Goal: Information Seeking & Learning: Find specific fact

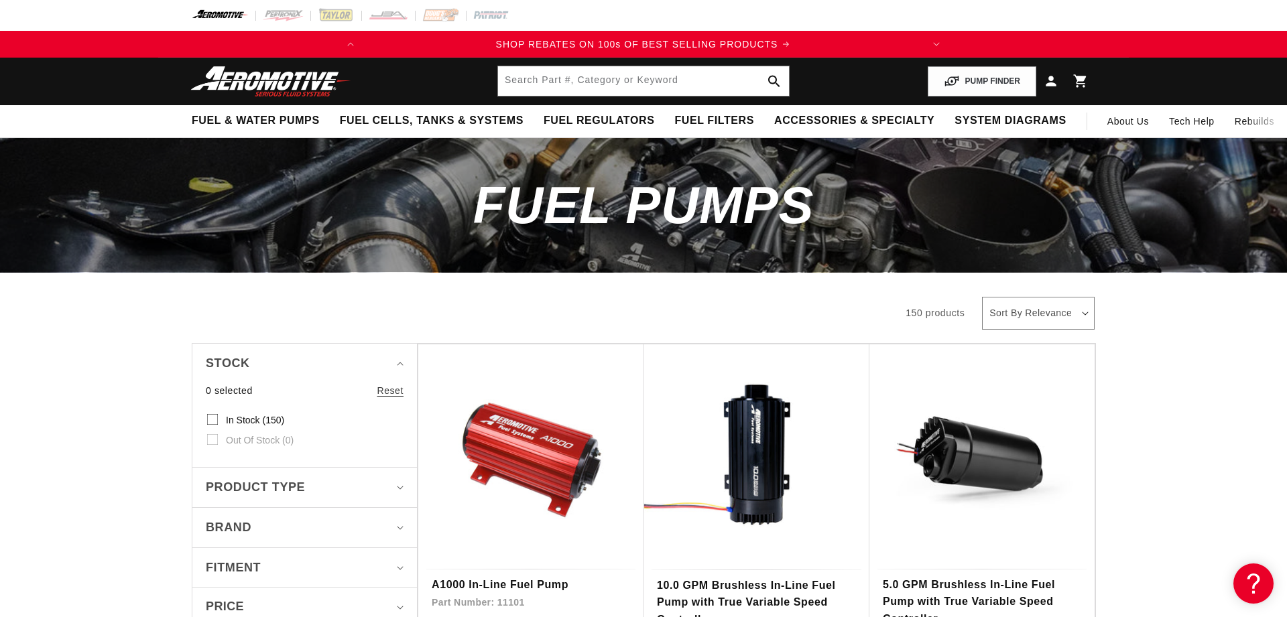
drag, startPoint x: 121, startPoint y: 423, endPoint x: 125, endPoint y: 413, distance: 10.8
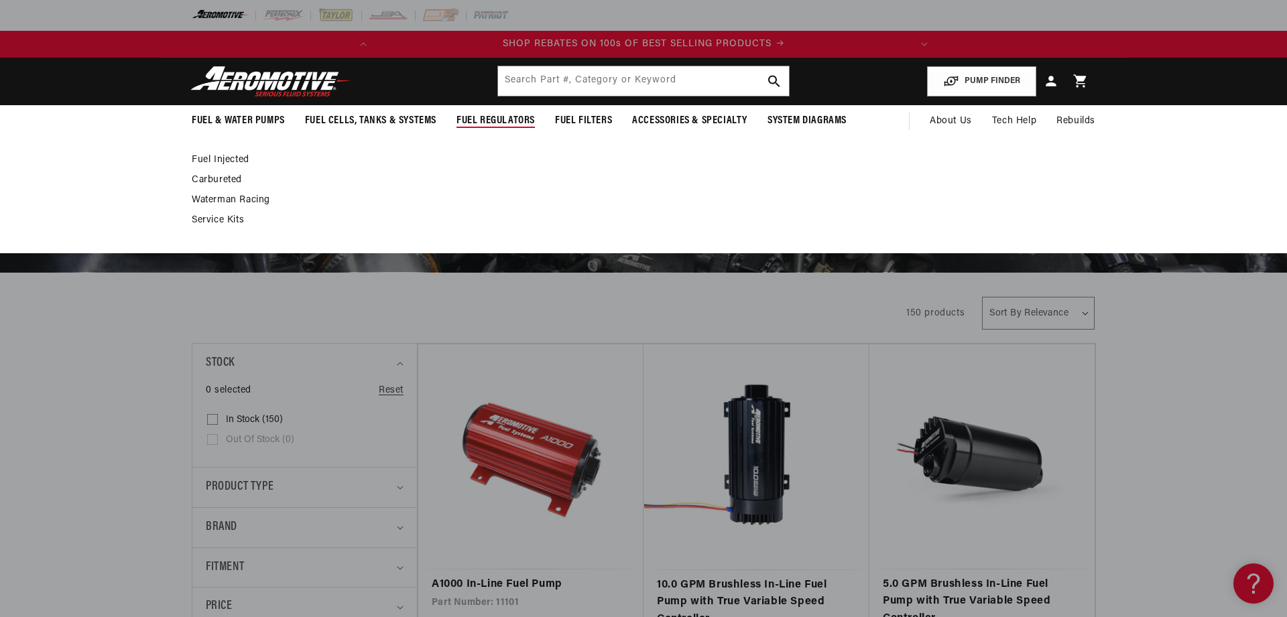
click at [921, 196] on link "Waterman Racing" at bounding box center [637, 200] width 890 height 12
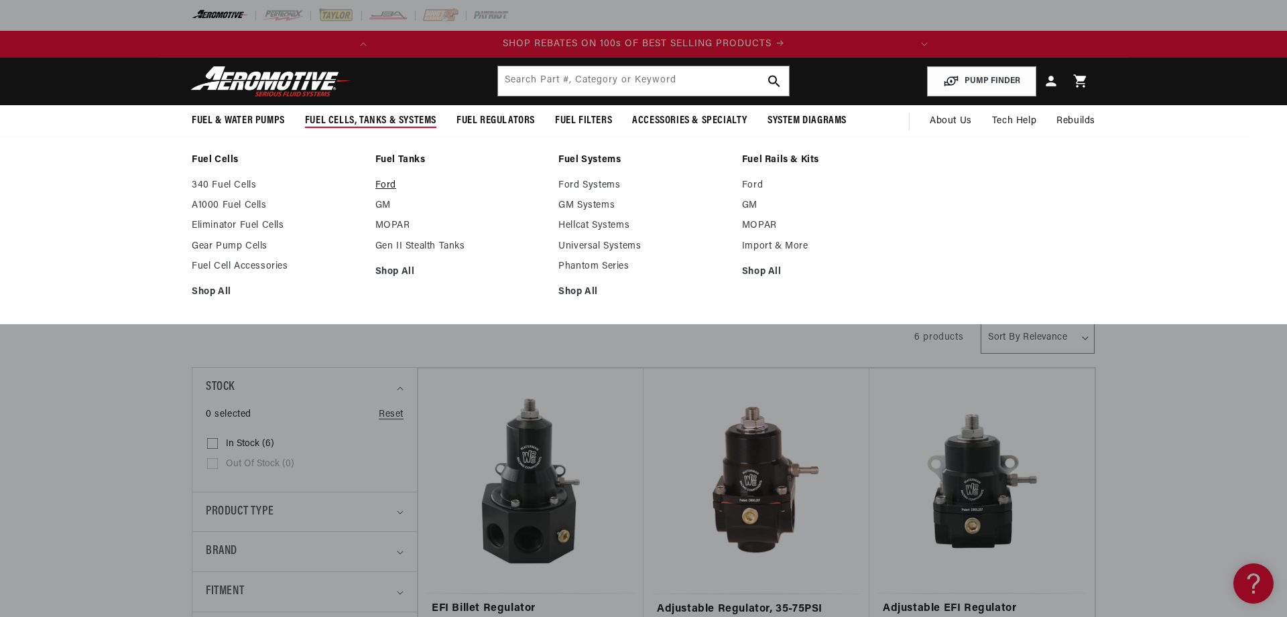
click at [392, 184] on link "Ford" at bounding box center [460, 186] width 170 height 12
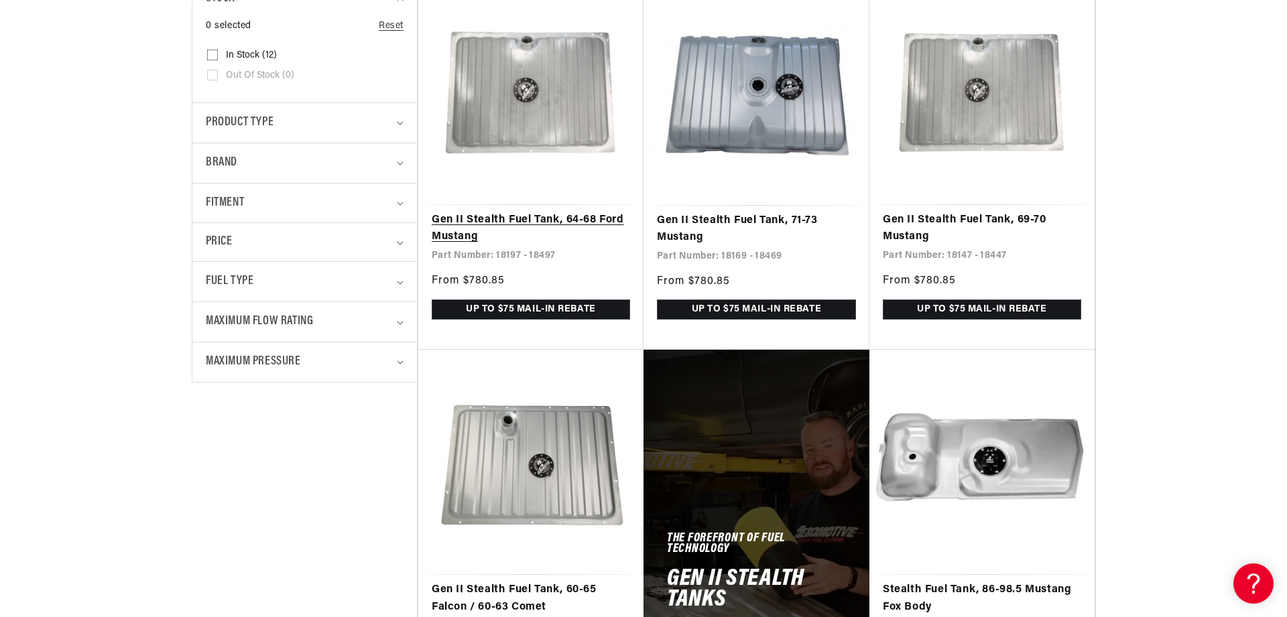
scroll to position [0, 531]
click at [521, 212] on link "Gen II Stealth Fuel Tank, 64-68 Ford Mustang" at bounding box center [531, 229] width 198 height 34
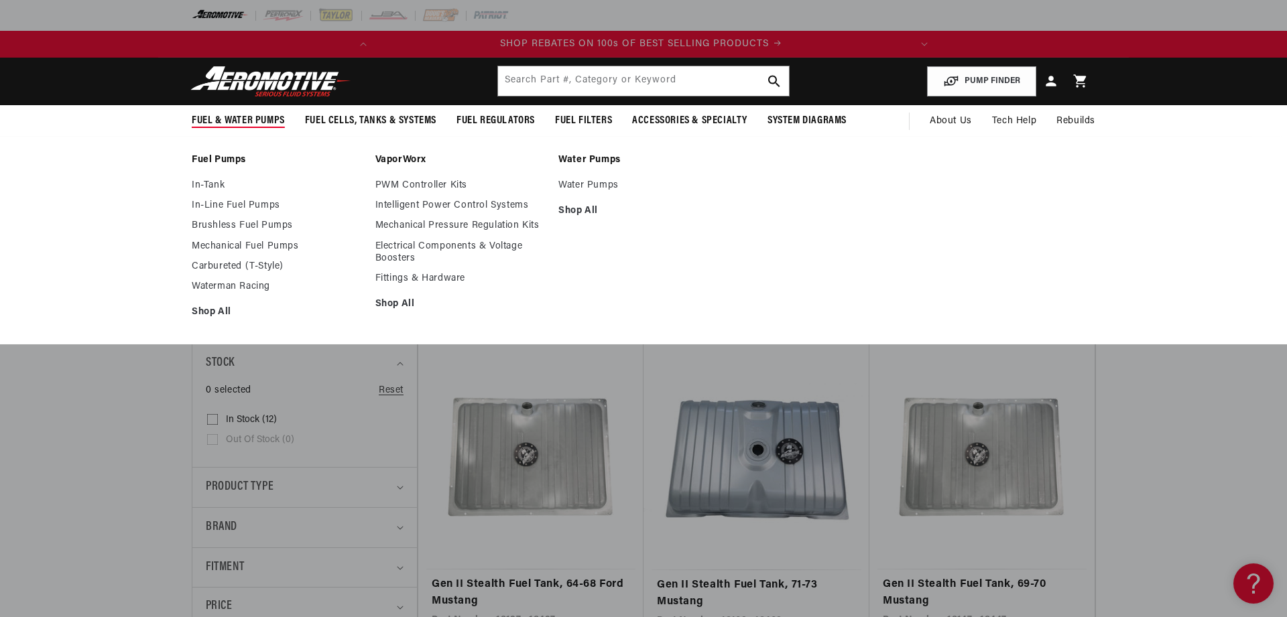
scroll to position [0, 0]
click at [210, 312] on link "Shop All" at bounding box center [277, 312] width 170 height 12
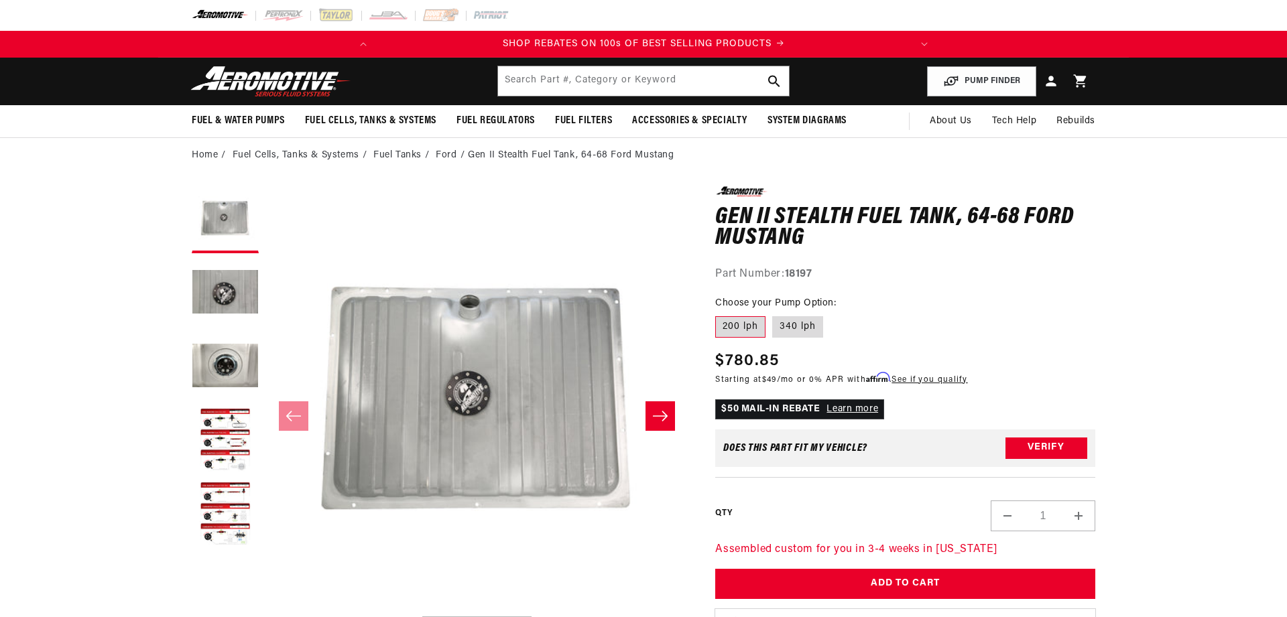
click at [221, 297] on button "Load image 2 in gallery view" at bounding box center [225, 293] width 67 height 67
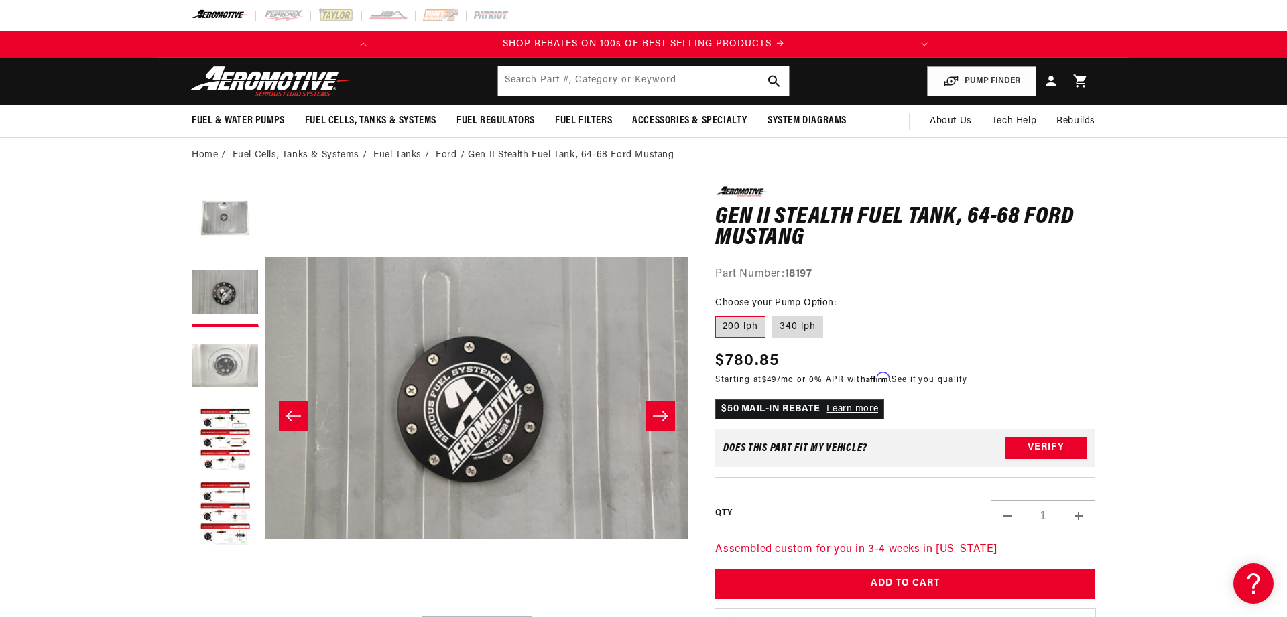
click at [242, 367] on button "Load image 3 in gallery view" at bounding box center [225, 367] width 67 height 67
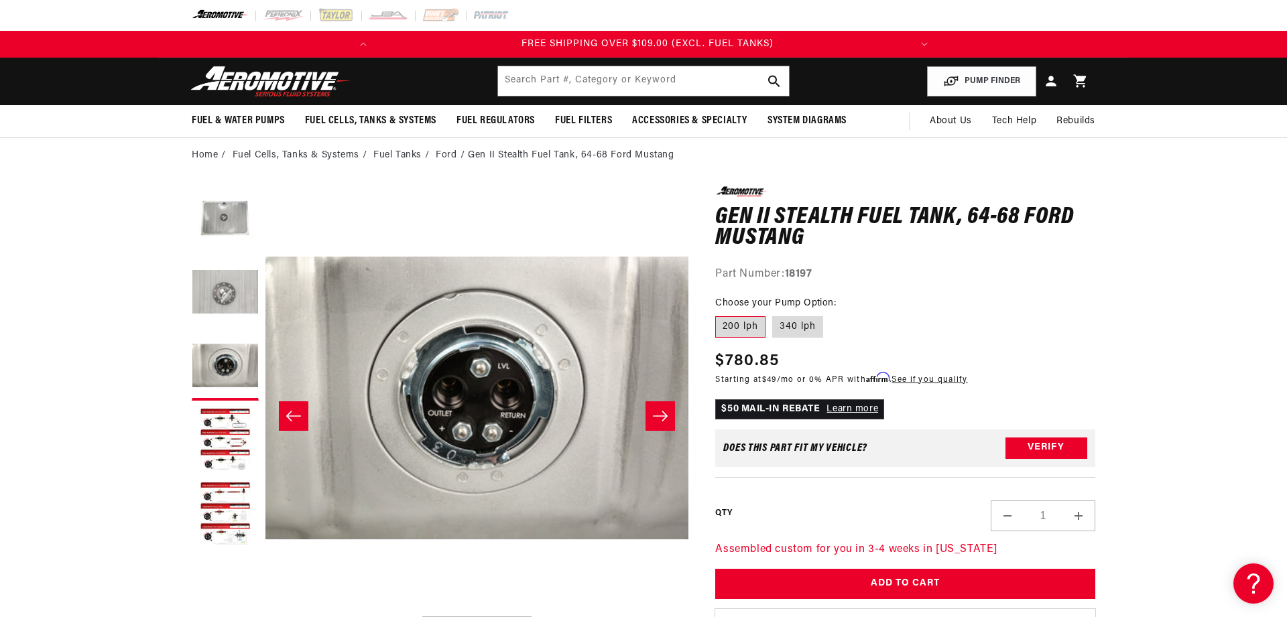
scroll to position [0, 531]
click at [225, 433] on button "Load image 4 in gallery view" at bounding box center [225, 441] width 67 height 67
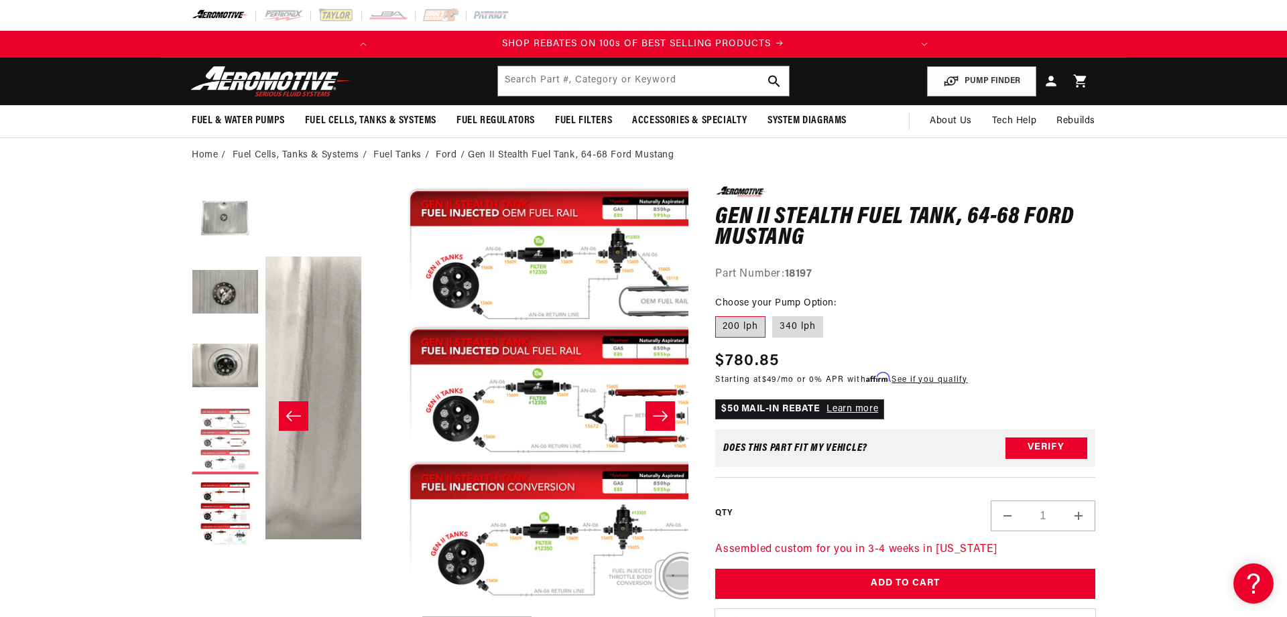
scroll to position [0, 0]
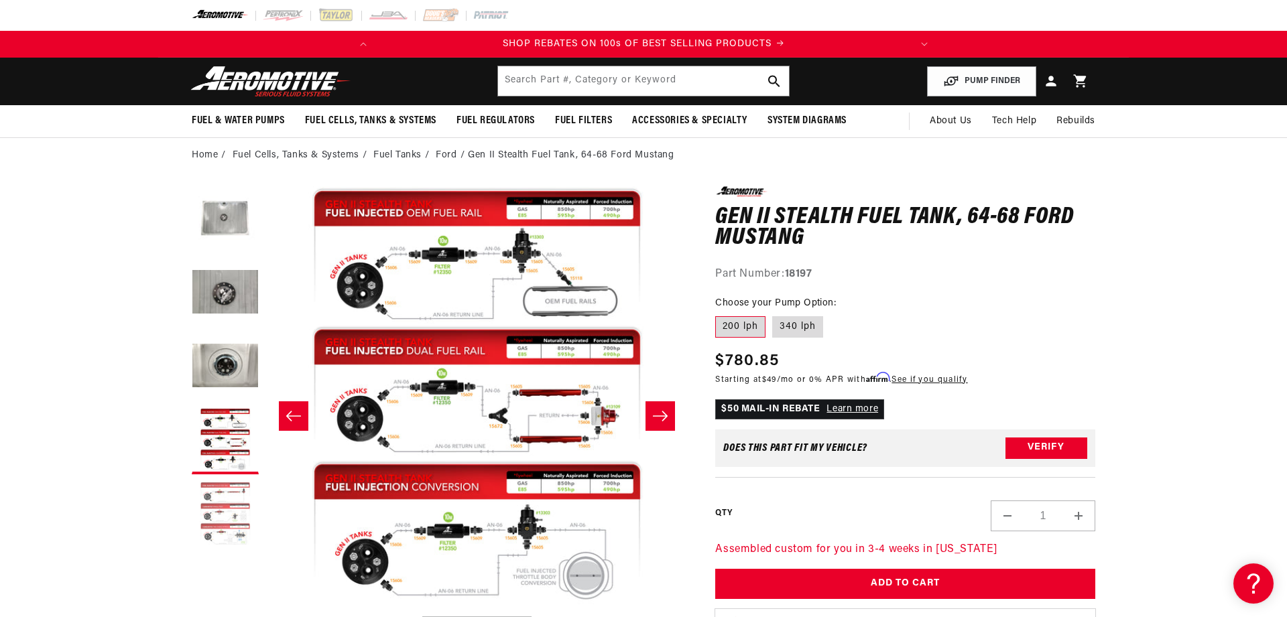
click at [207, 529] on button "Load image 5 in gallery view" at bounding box center [225, 514] width 67 height 67
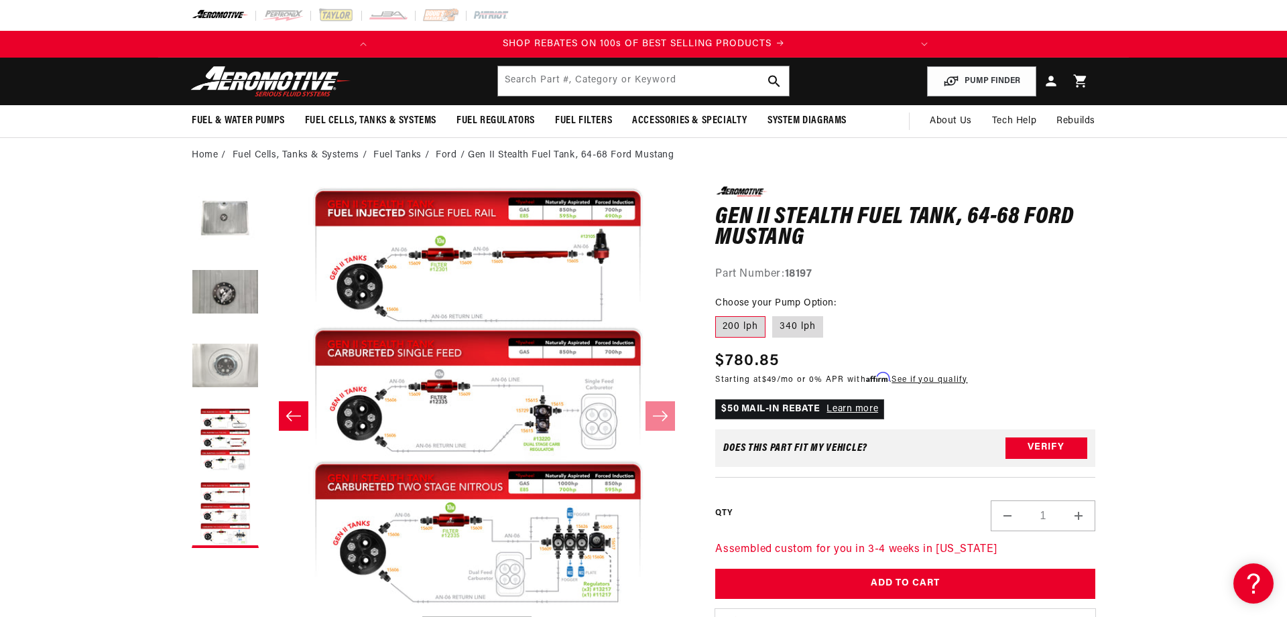
scroll to position [0, 1694]
click at [218, 367] on button "Load image 3 in gallery view" at bounding box center [225, 367] width 67 height 67
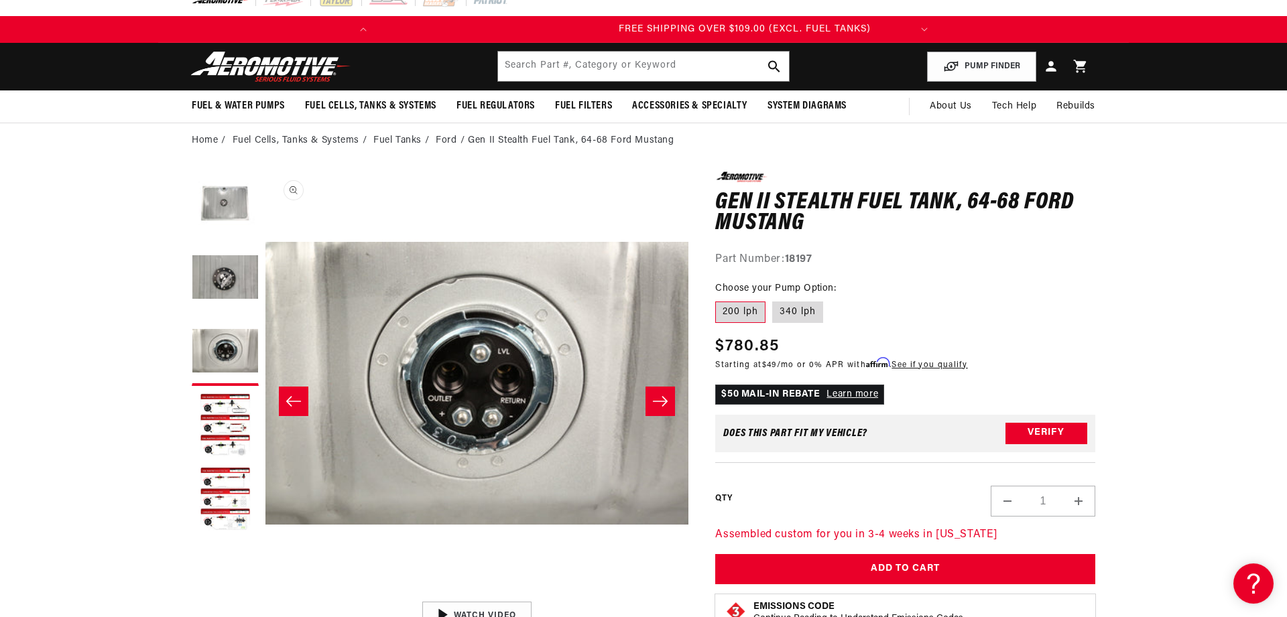
scroll to position [0, 0]
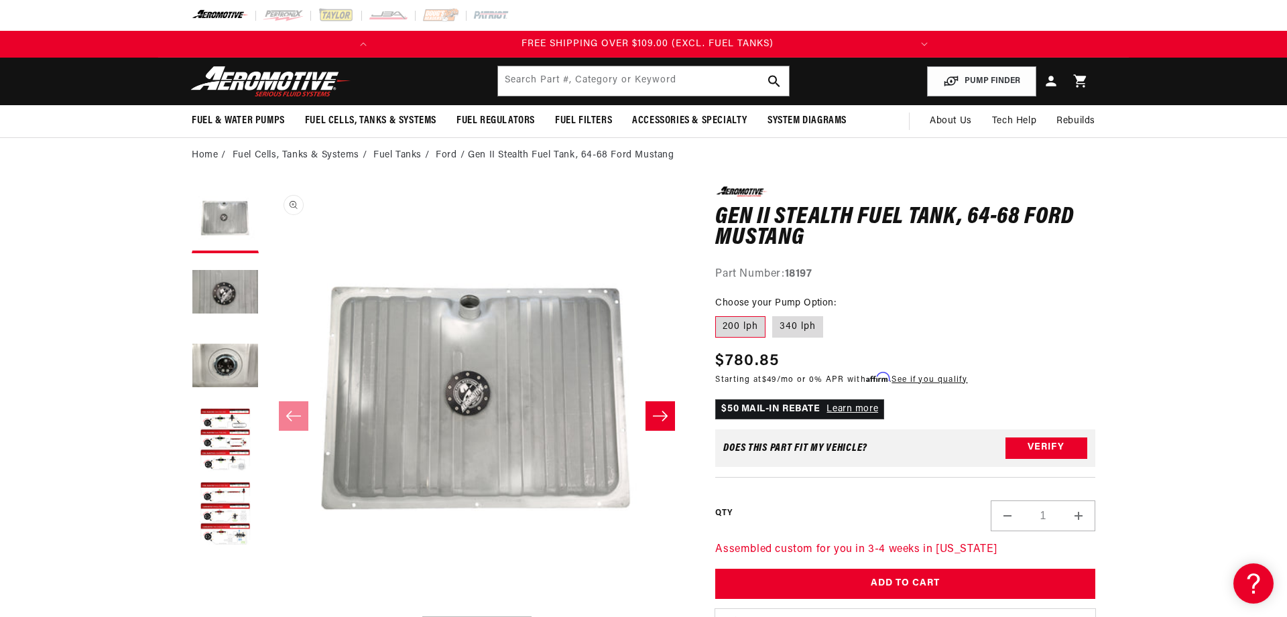
scroll to position [0, 531]
click at [809, 318] on label "340 lph" at bounding box center [797, 326] width 51 height 21
click at [773, 314] on input "340 lph" at bounding box center [772, 314] width 1 height 1
radio input "true"
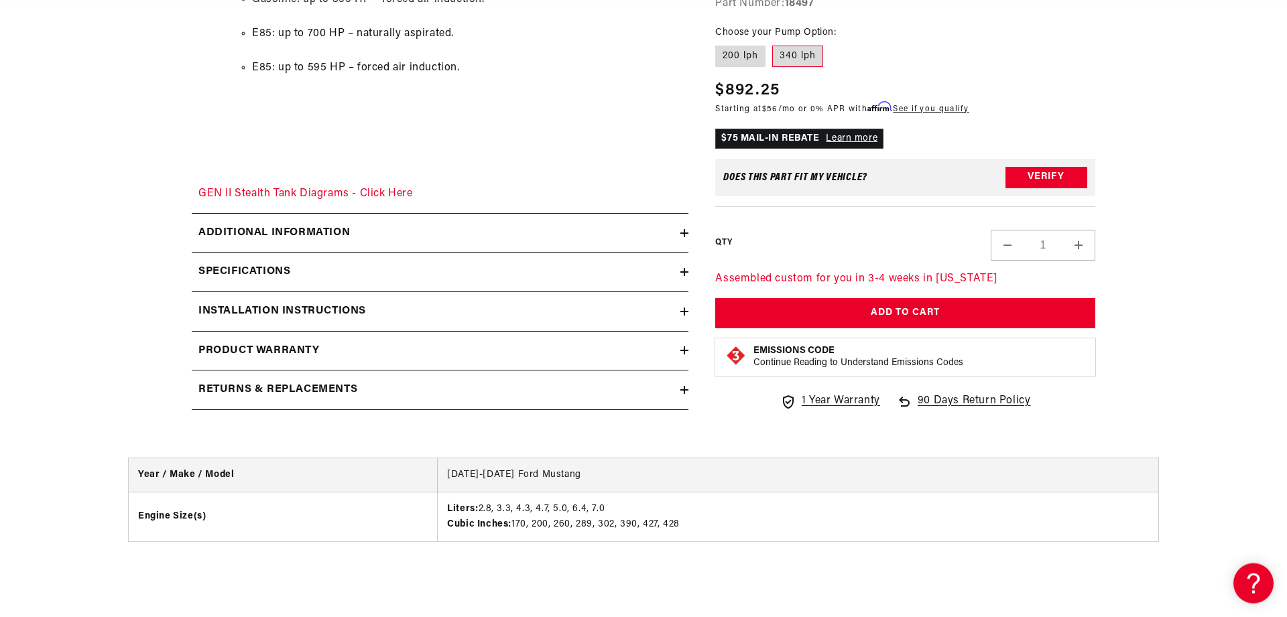
scroll to position [2006, 0]
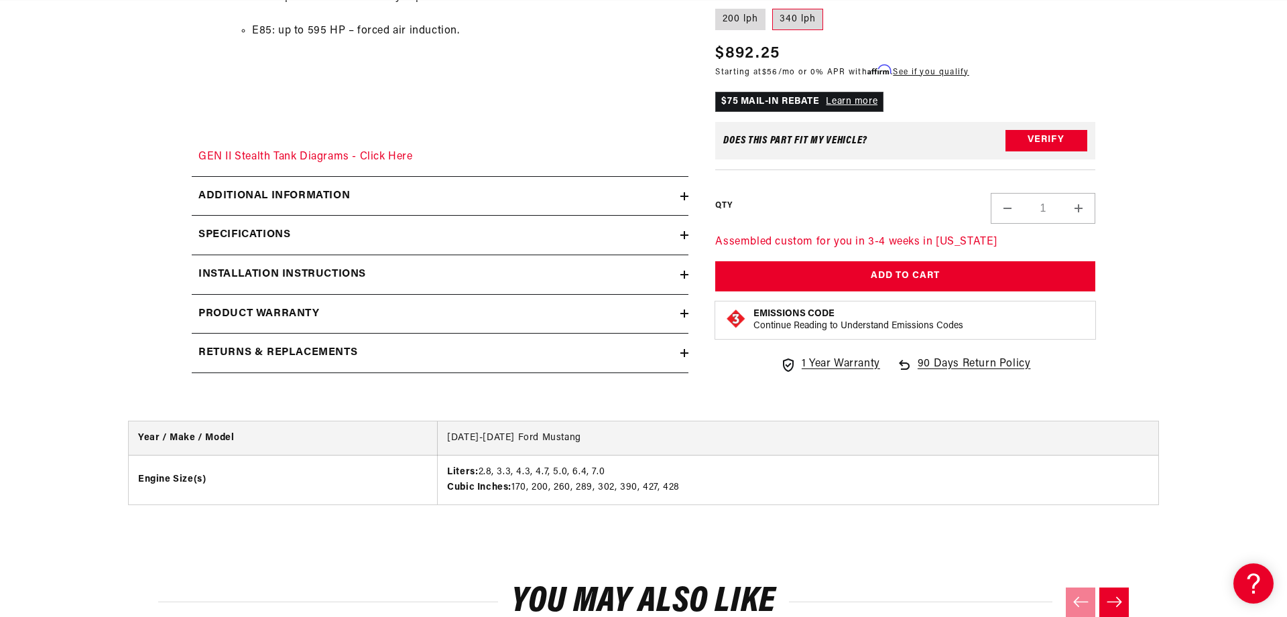
click at [261, 244] on h2 "Specifications" at bounding box center [244, 235] width 92 height 17
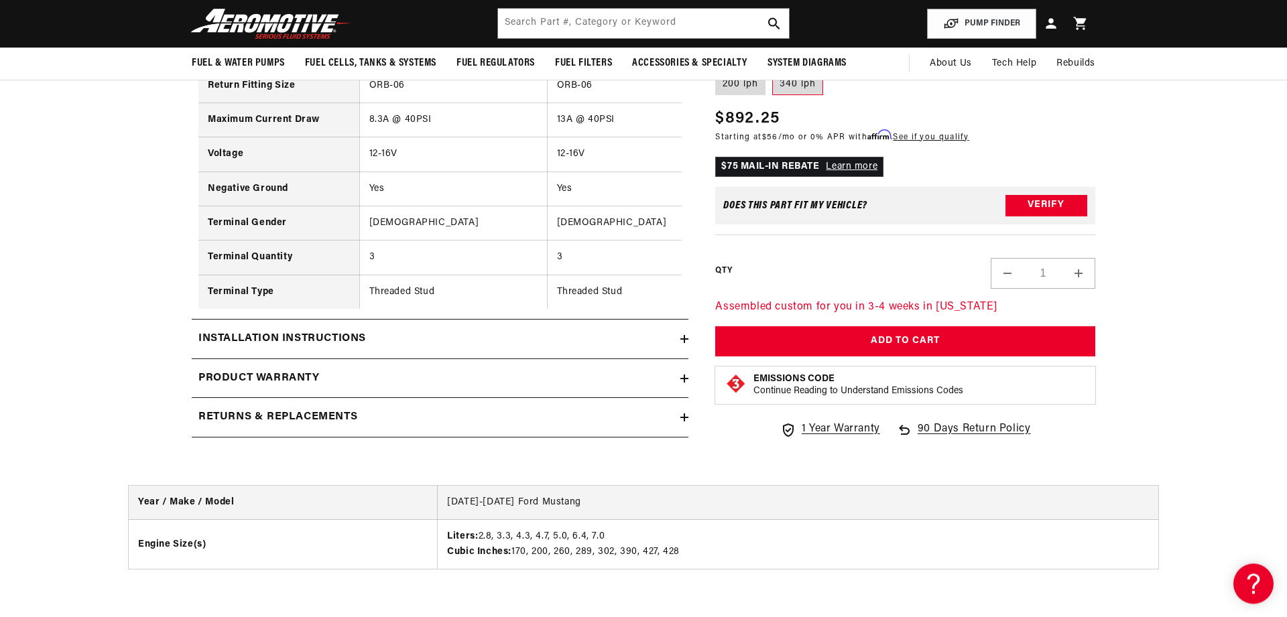
scroll to position [3100, 0]
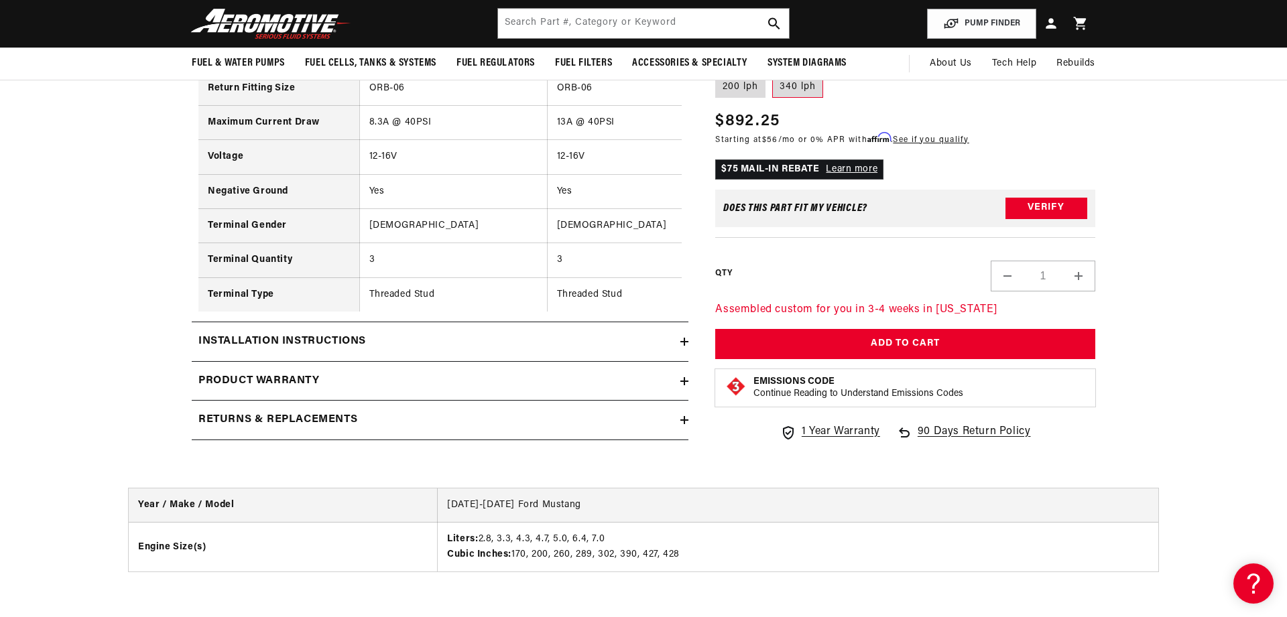
click at [297, 351] on h2 "Installation Instructions" at bounding box center [282, 341] width 168 height 17
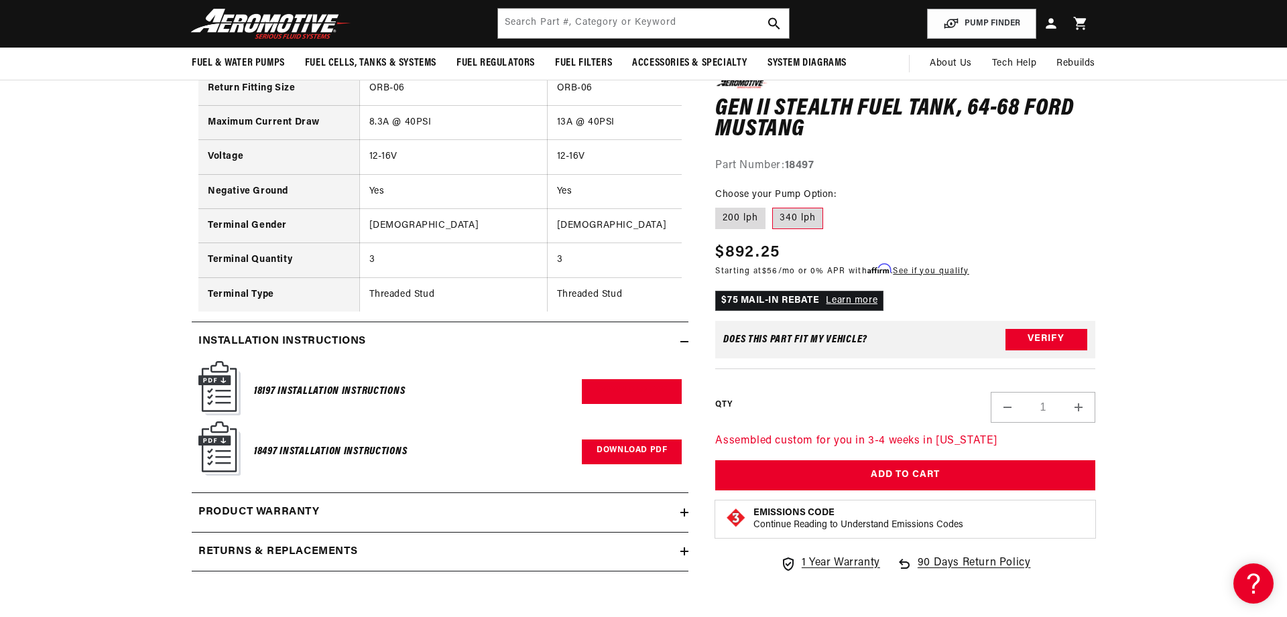
click at [624, 465] on link "Download PDF" at bounding box center [632, 452] width 100 height 25
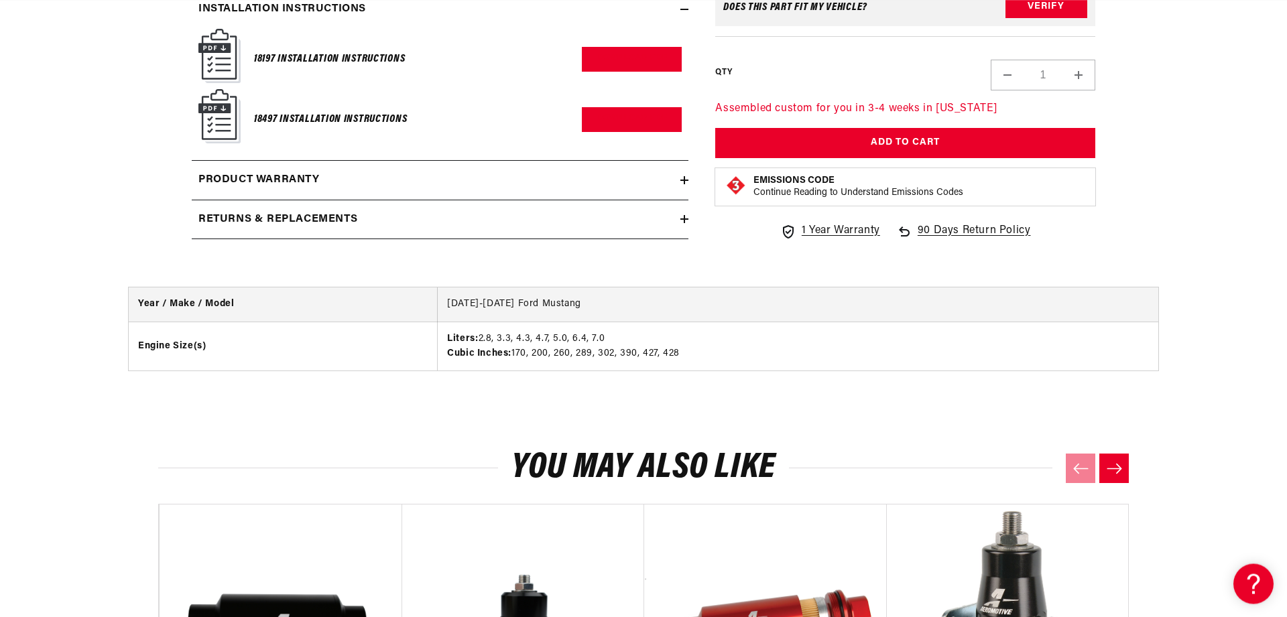
scroll to position [3465, 0]
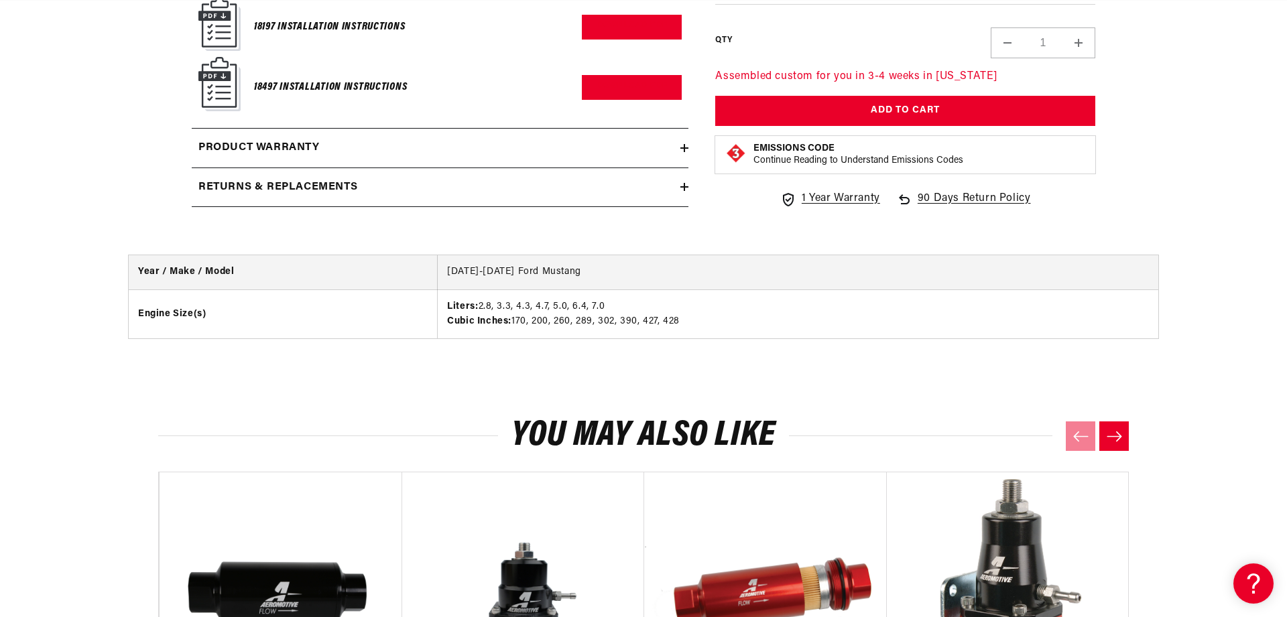
click at [366, 196] on div "Returns & replacements" at bounding box center [436, 187] width 489 height 17
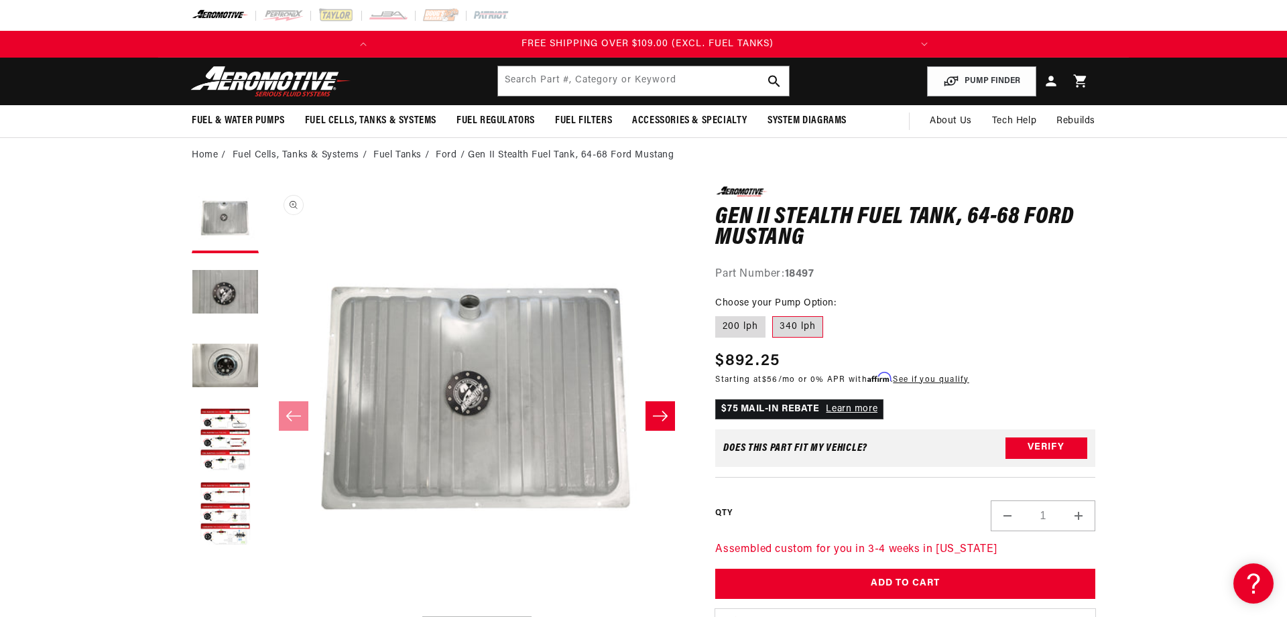
scroll to position [0, 531]
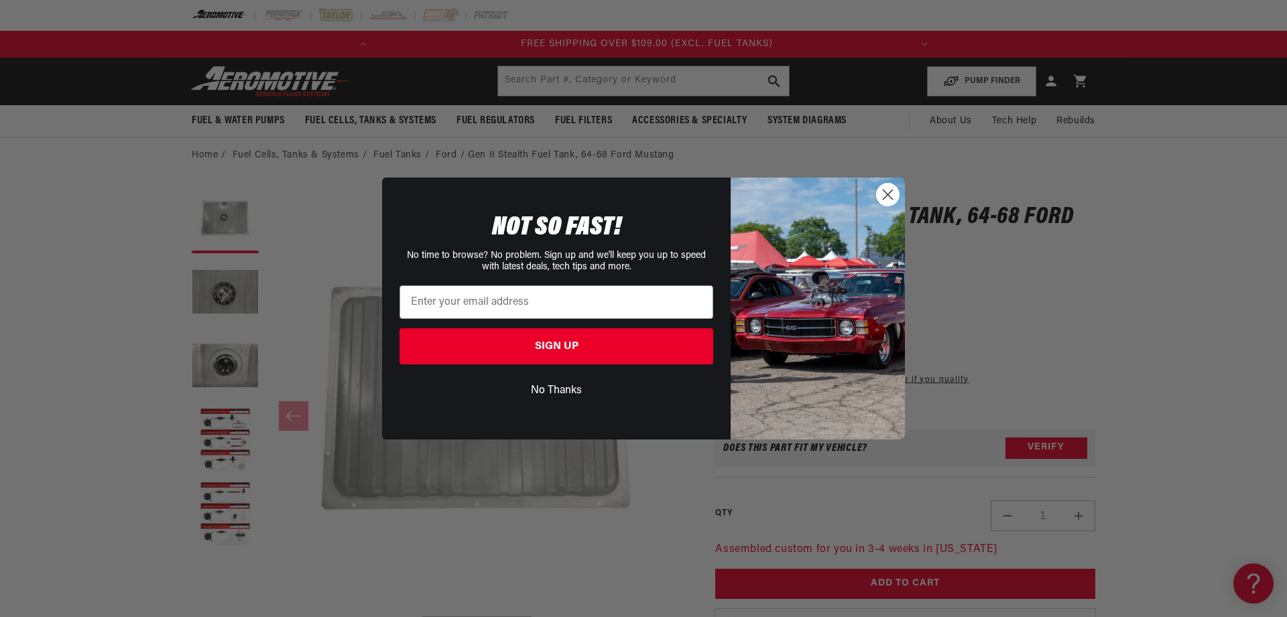
click at [890, 196] on icon "Close dialog" at bounding box center [888, 194] width 9 height 9
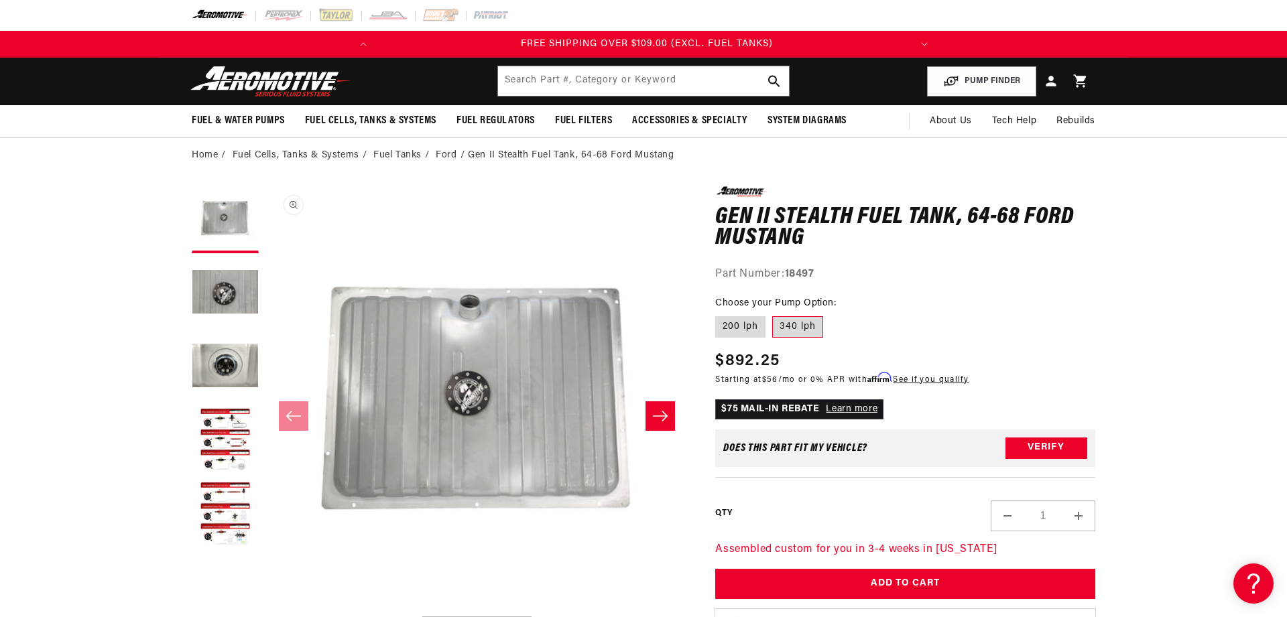
click at [266, 610] on button "Open media 1 in modal" at bounding box center [266, 610] width 0 height 0
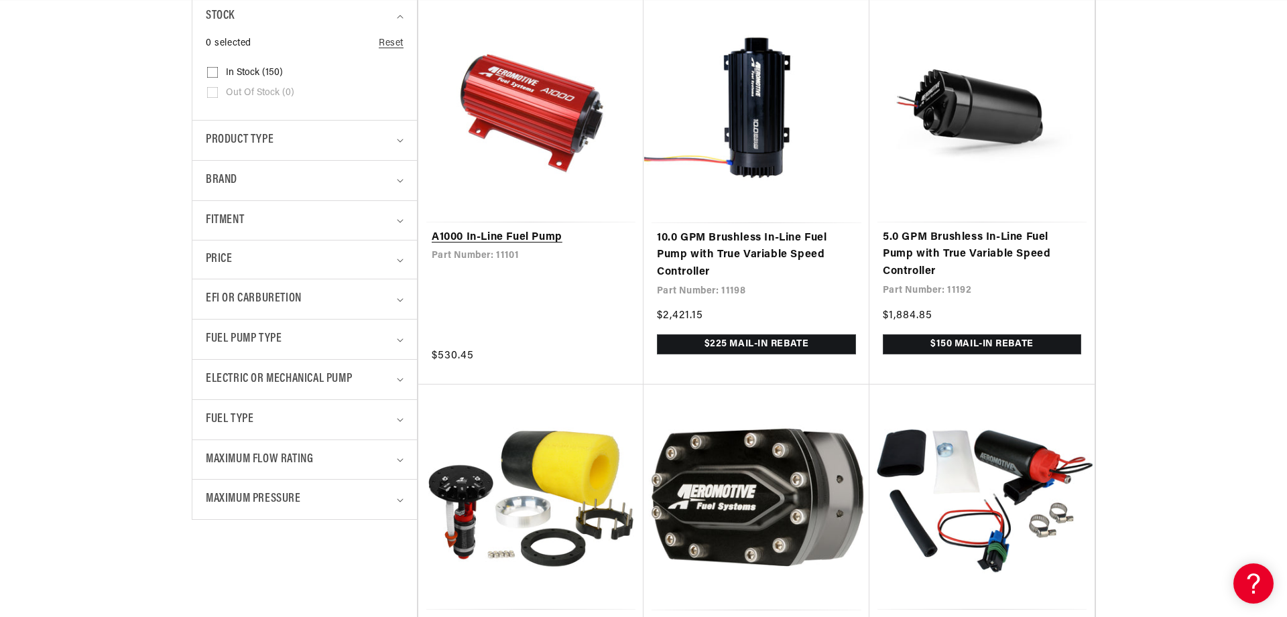
scroll to position [365, 0]
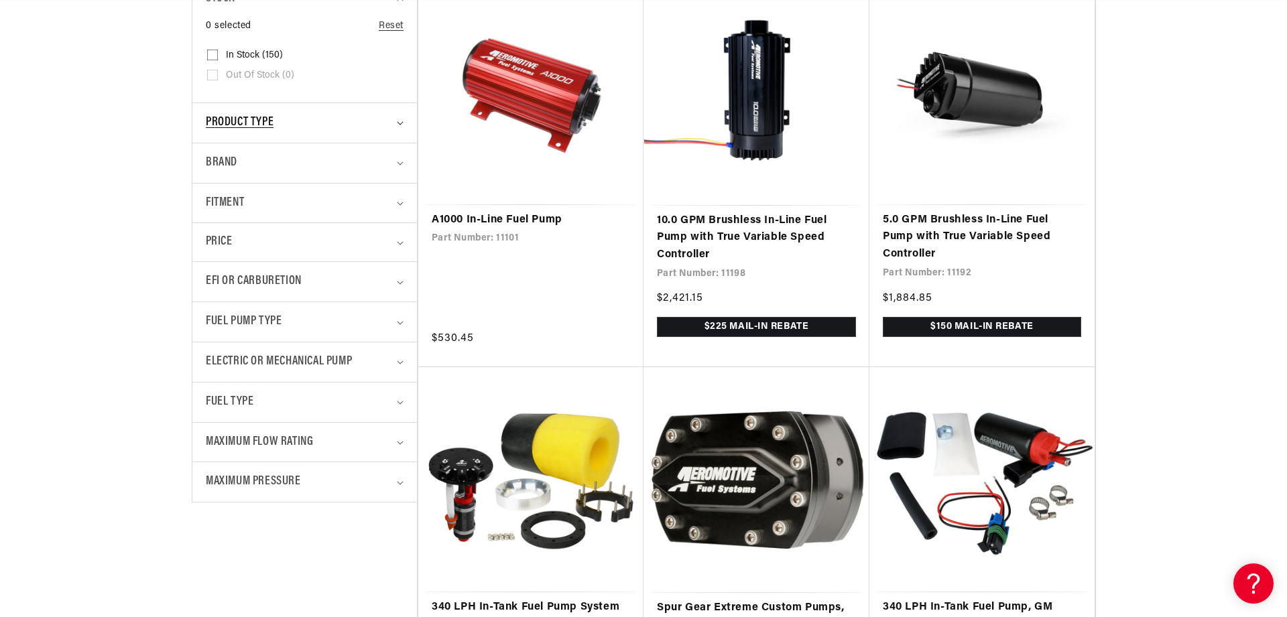
click at [398, 115] on summary "Product type" at bounding box center [305, 123] width 198 height 40
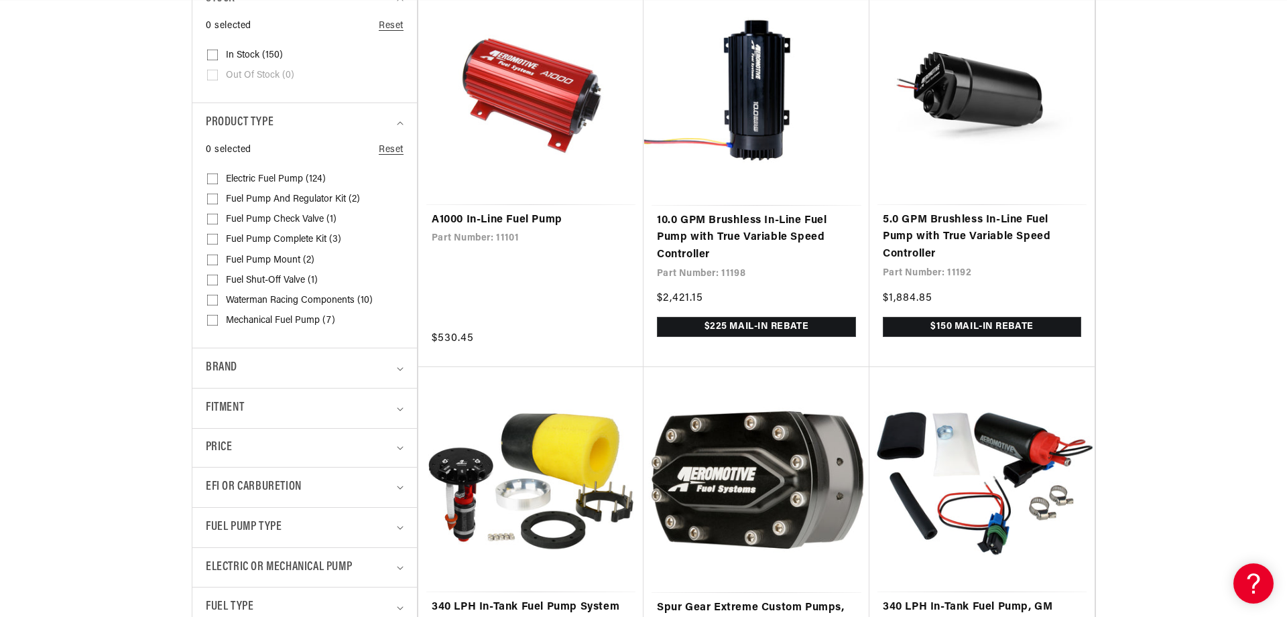
scroll to position [0, 531]
click at [212, 176] on input "Electric Fuel Pump (124) Electric Fuel Pump (124 products)" at bounding box center [212, 181] width 11 height 11
checkbox input "true"
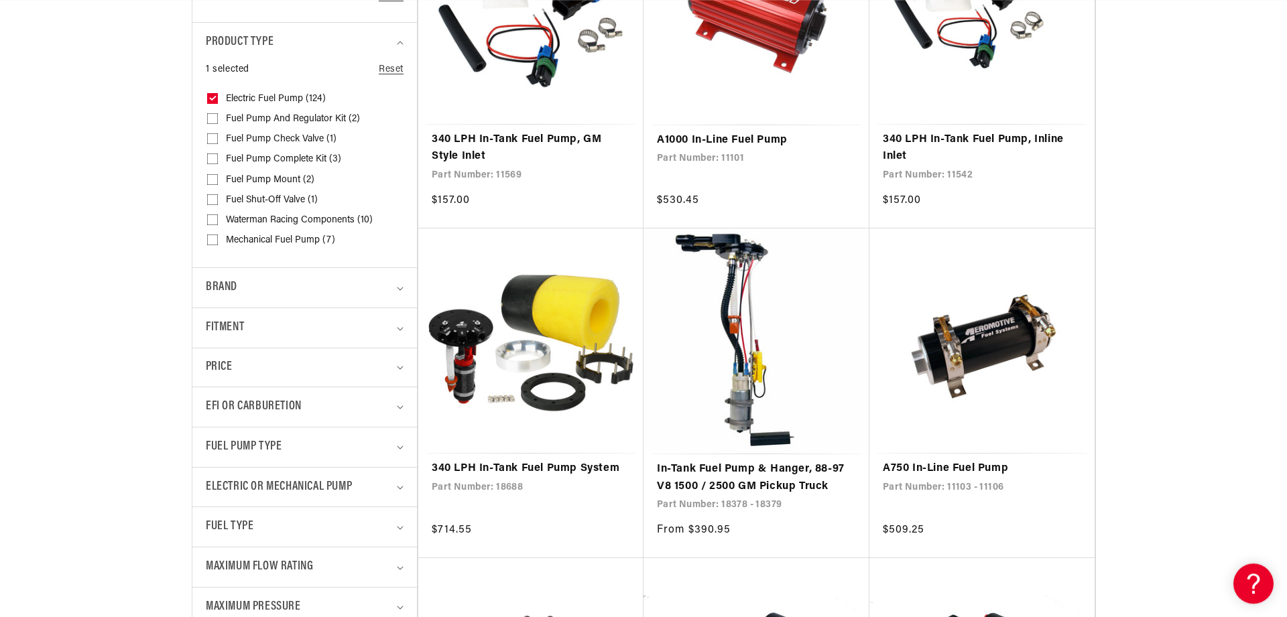
scroll to position [547, 0]
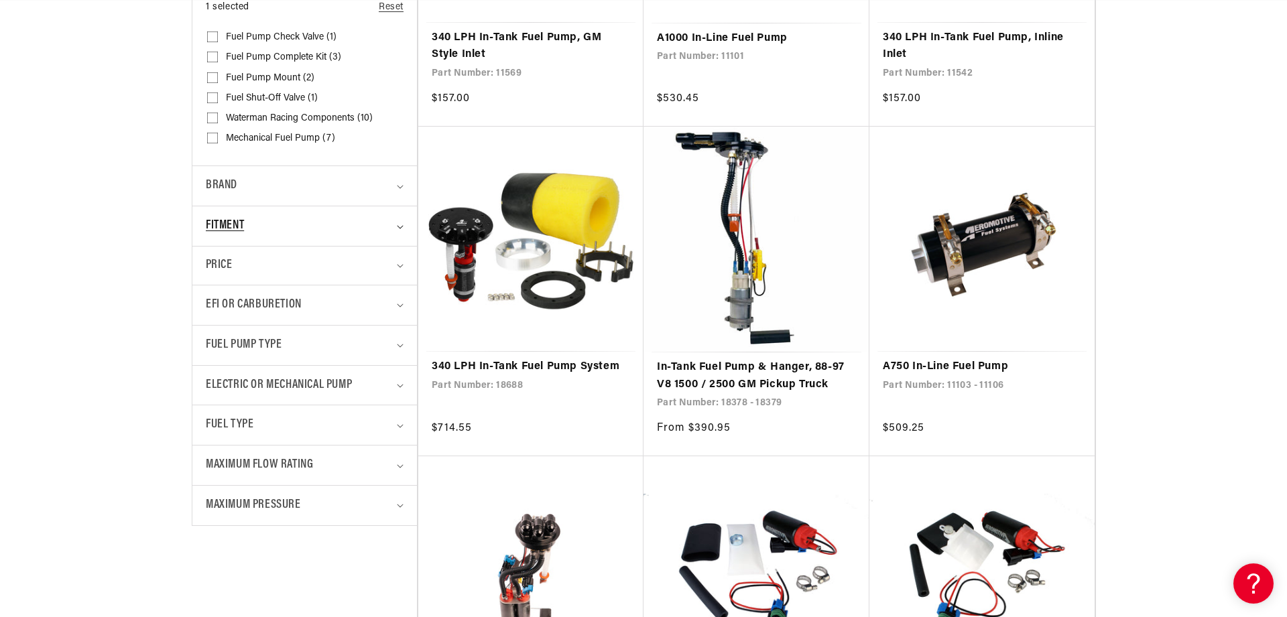
click at [403, 231] on summary "Fitment" at bounding box center [305, 227] width 198 height 40
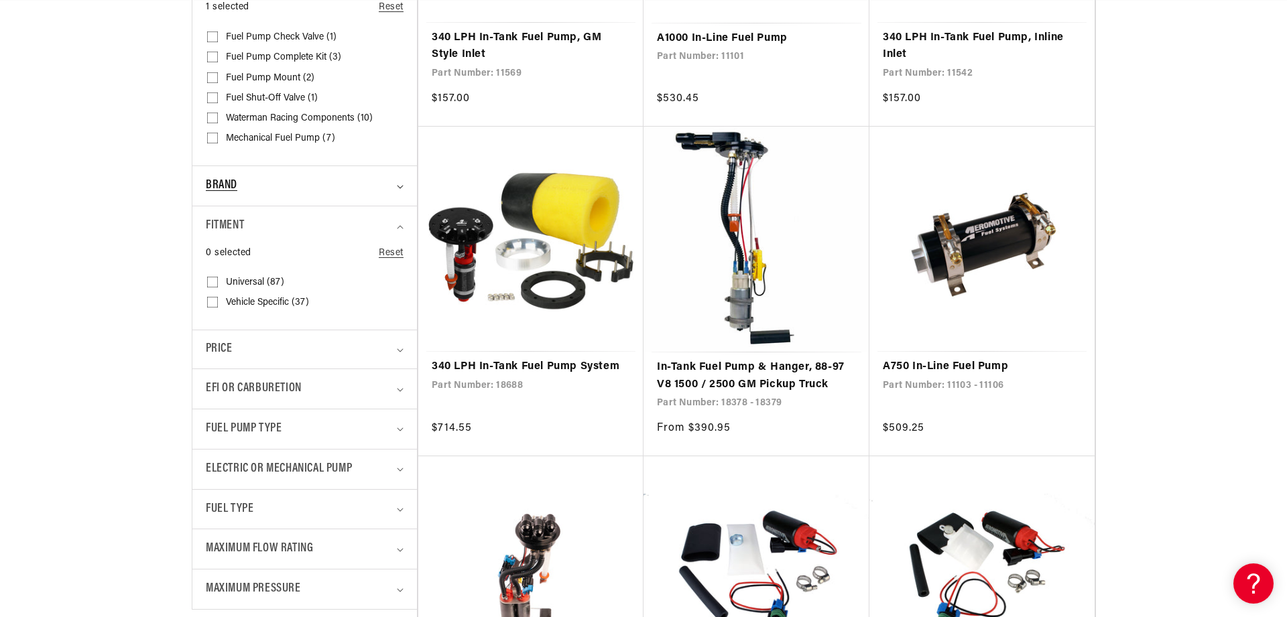
click at [390, 180] on div "Brand" at bounding box center [299, 185] width 186 height 19
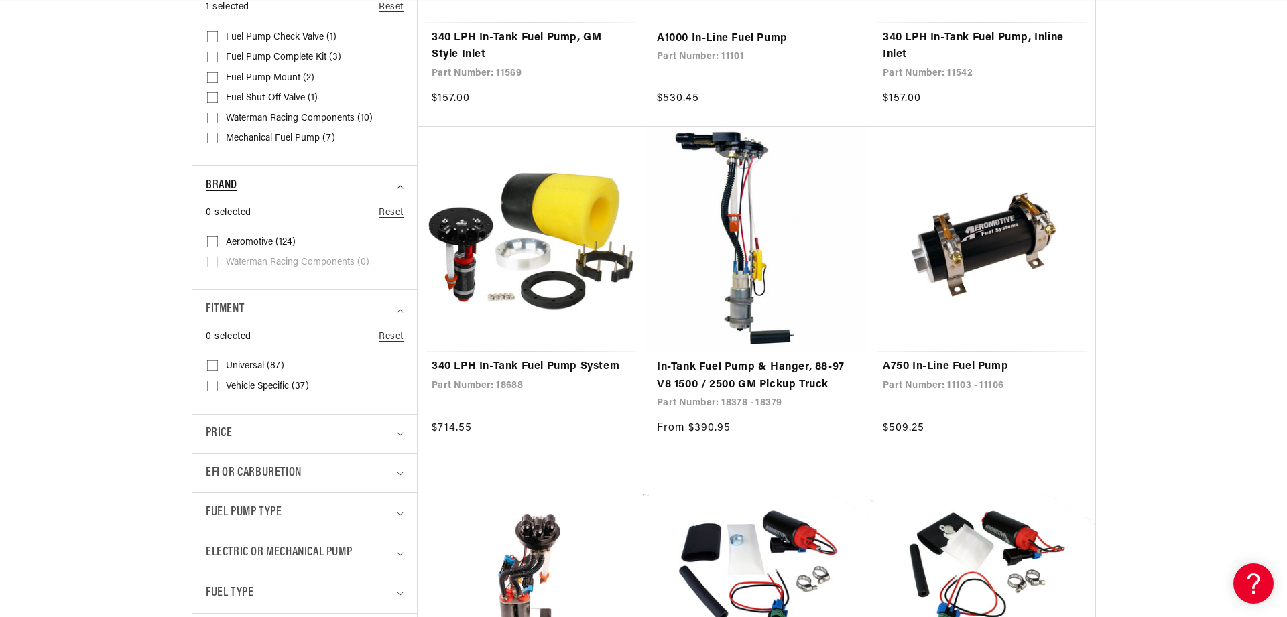
click at [396, 185] on summary "Brand" at bounding box center [305, 186] width 198 height 40
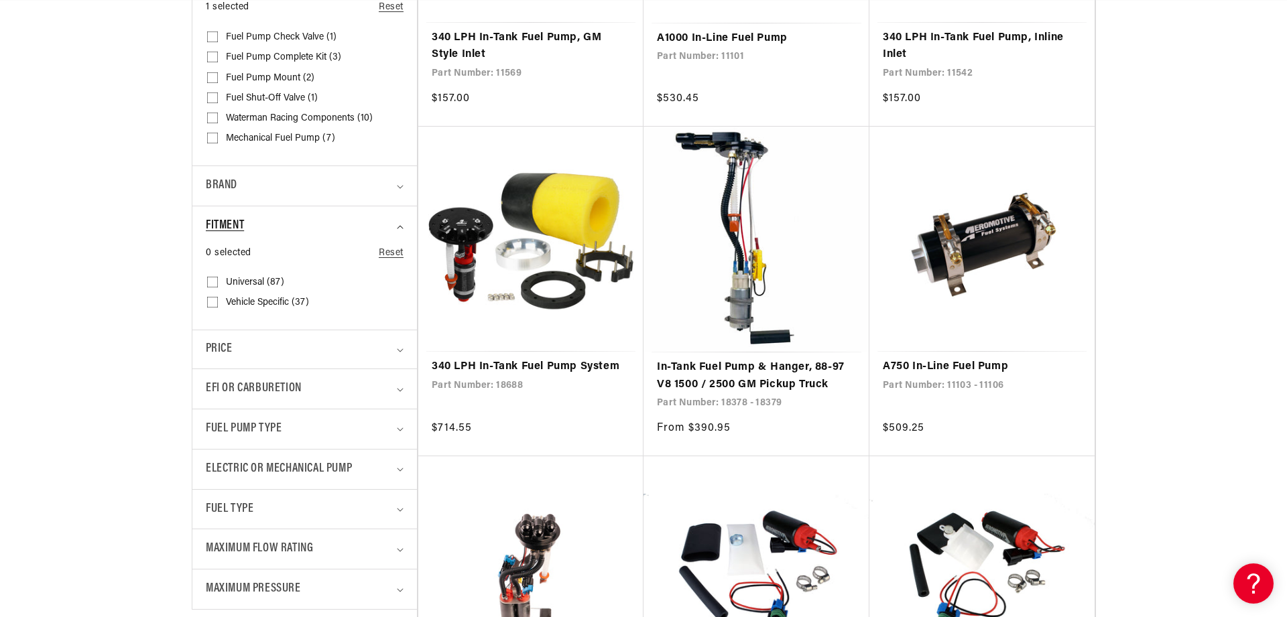
click at [398, 233] on summary "Fitment" at bounding box center [305, 227] width 198 height 40
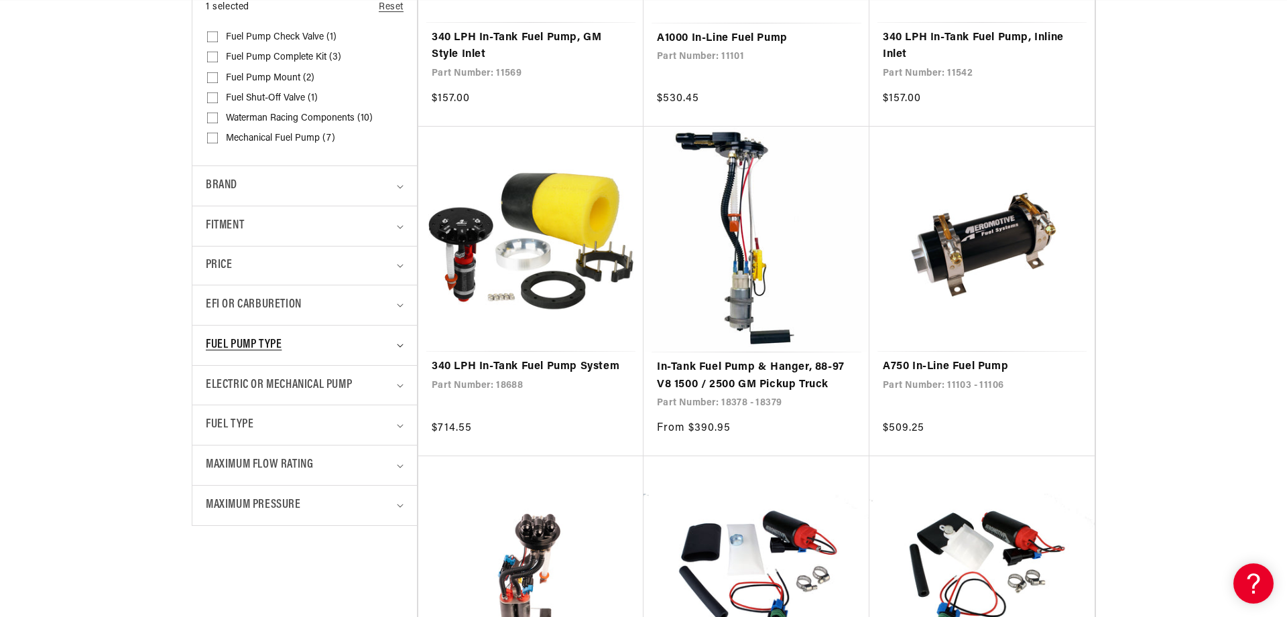
click at [398, 346] on icon "Fuel Pump Type (0 selected)" at bounding box center [400, 346] width 7 height 4
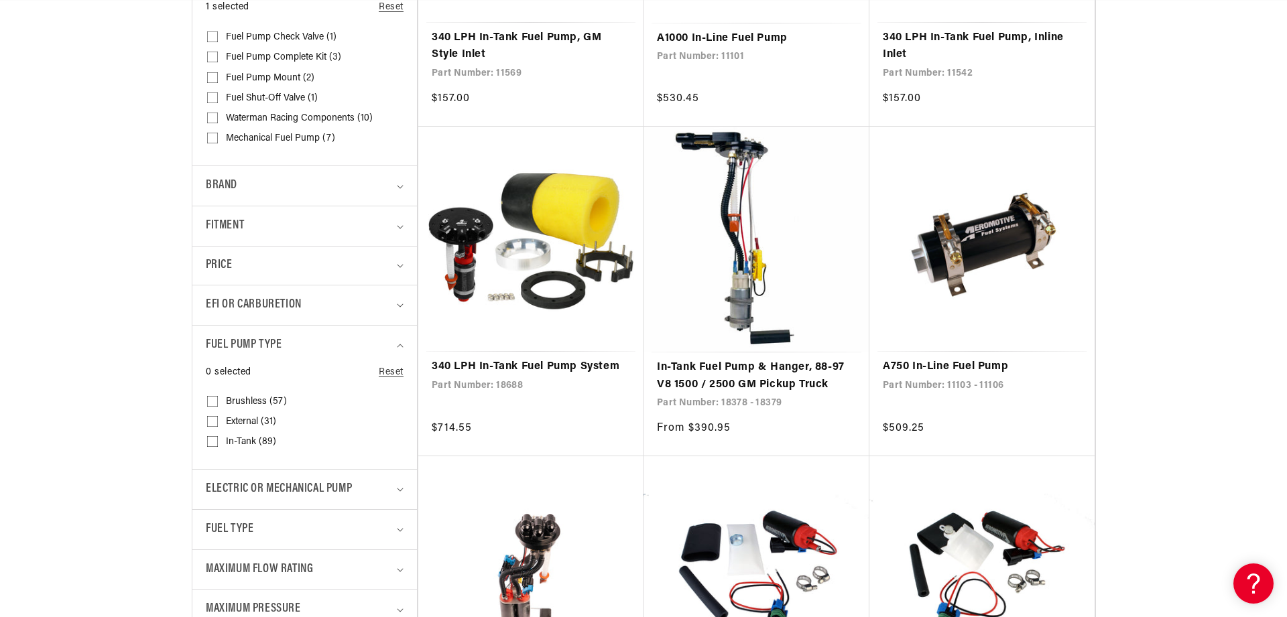
click at [222, 443] on label "In-Tank (89) In-Tank (89 products)" at bounding box center [300, 442] width 187 height 20
click at [218, 443] on input "In-Tank (89) In-Tank (89 products)" at bounding box center [212, 444] width 11 height 11
checkbox input "true"
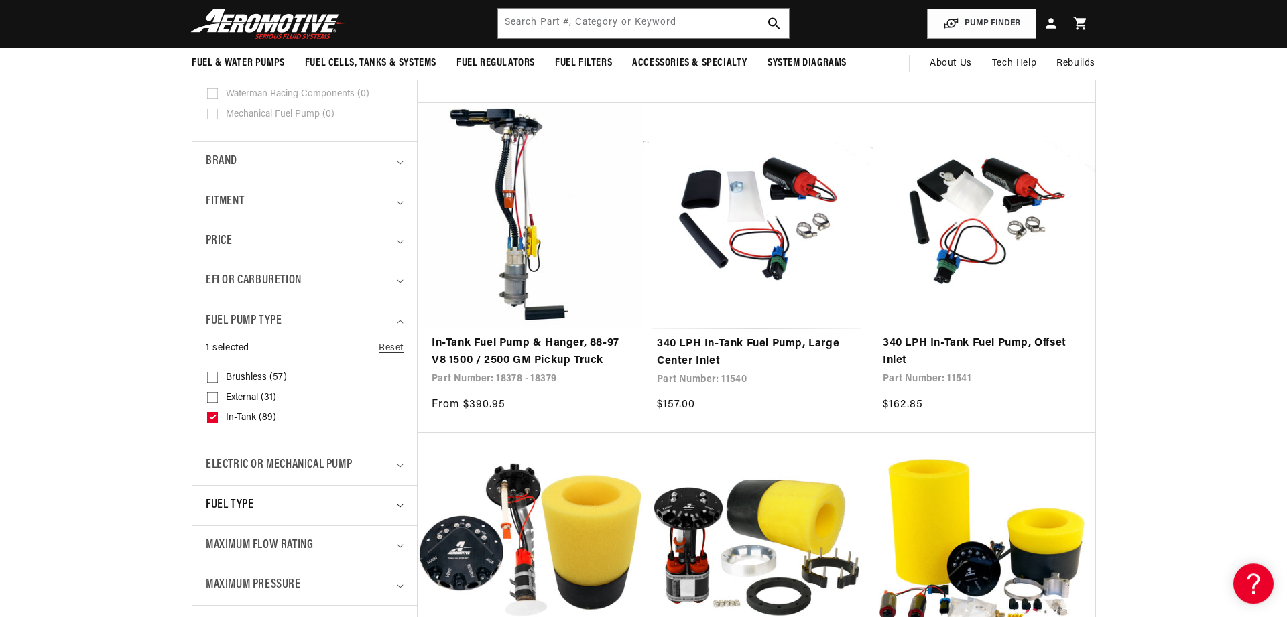
scroll to position [547, 0]
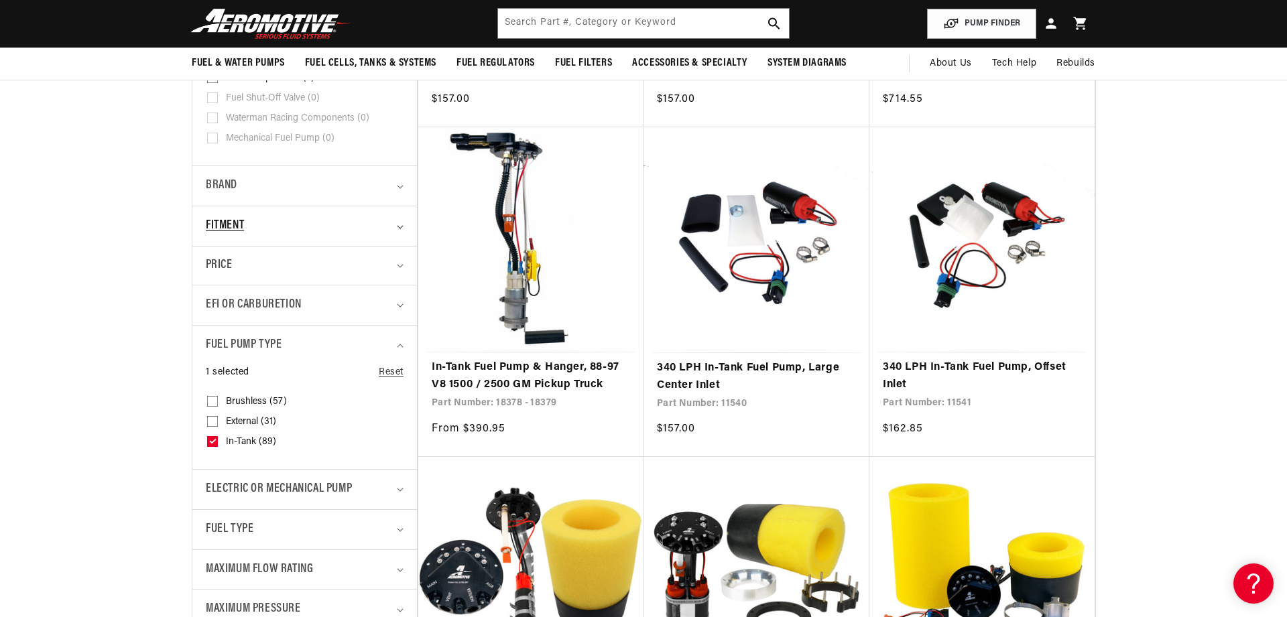
click at [390, 219] on div "Fitment" at bounding box center [299, 226] width 186 height 19
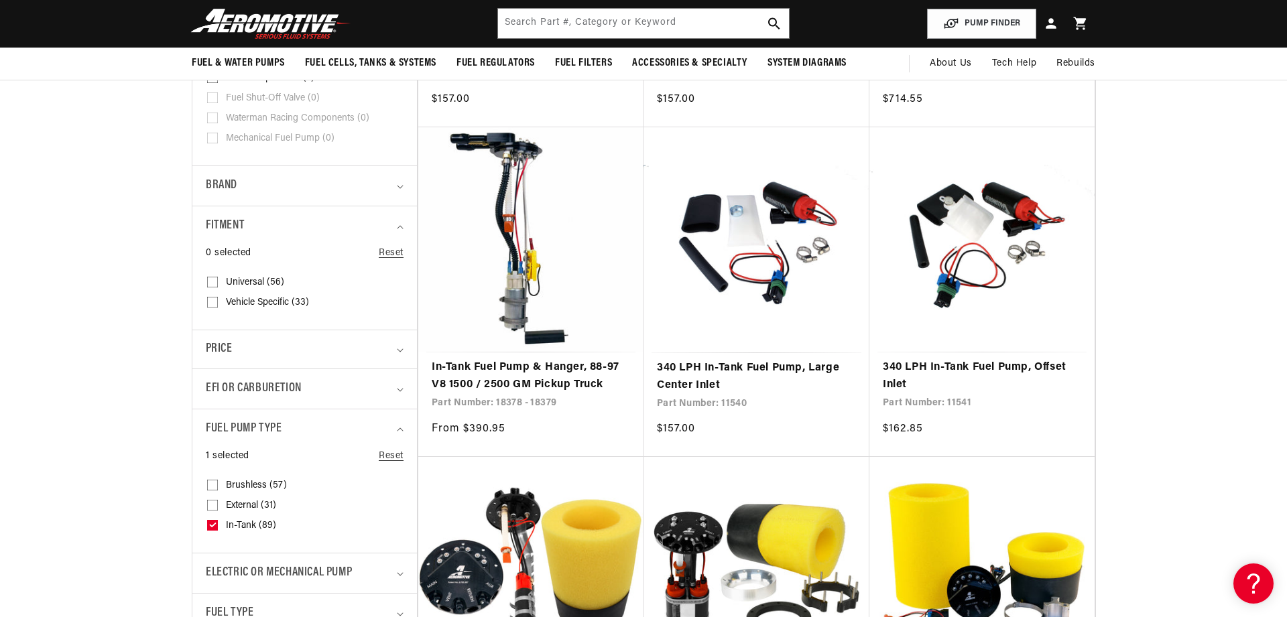
click at [211, 304] on input "Vehicle Specific (33) Vehicle Specific (33 products)" at bounding box center [212, 305] width 11 height 11
checkbox input "true"
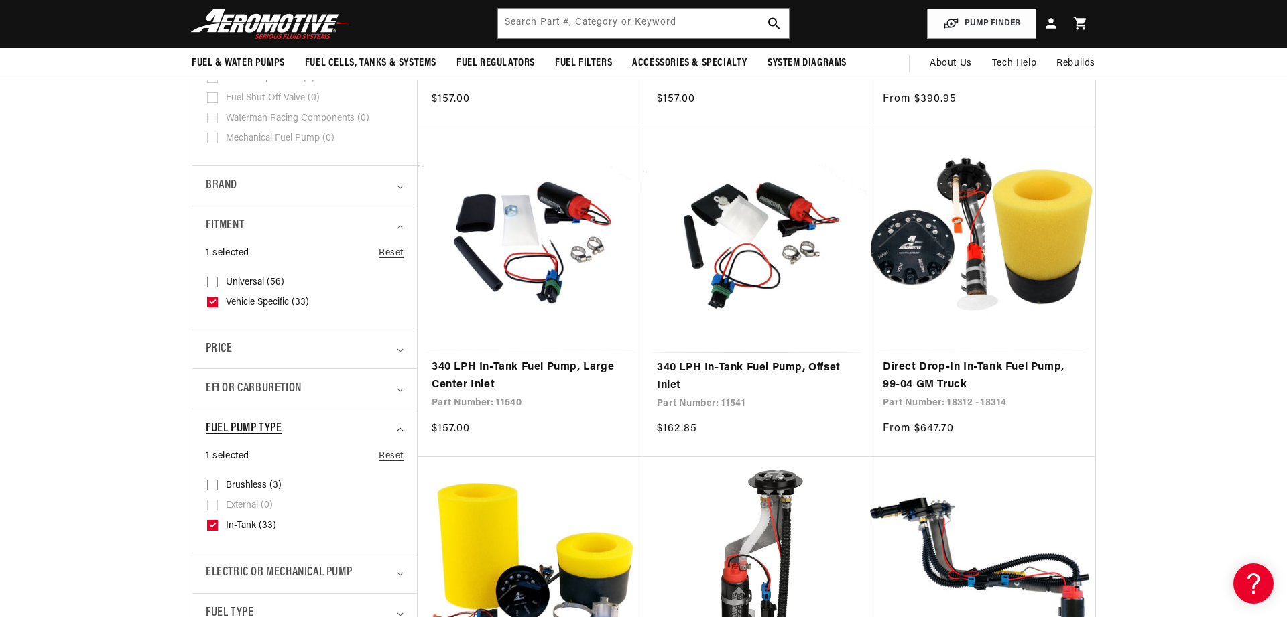
click at [399, 432] on summary "Fuel Pump Type" at bounding box center [305, 430] width 198 height 40
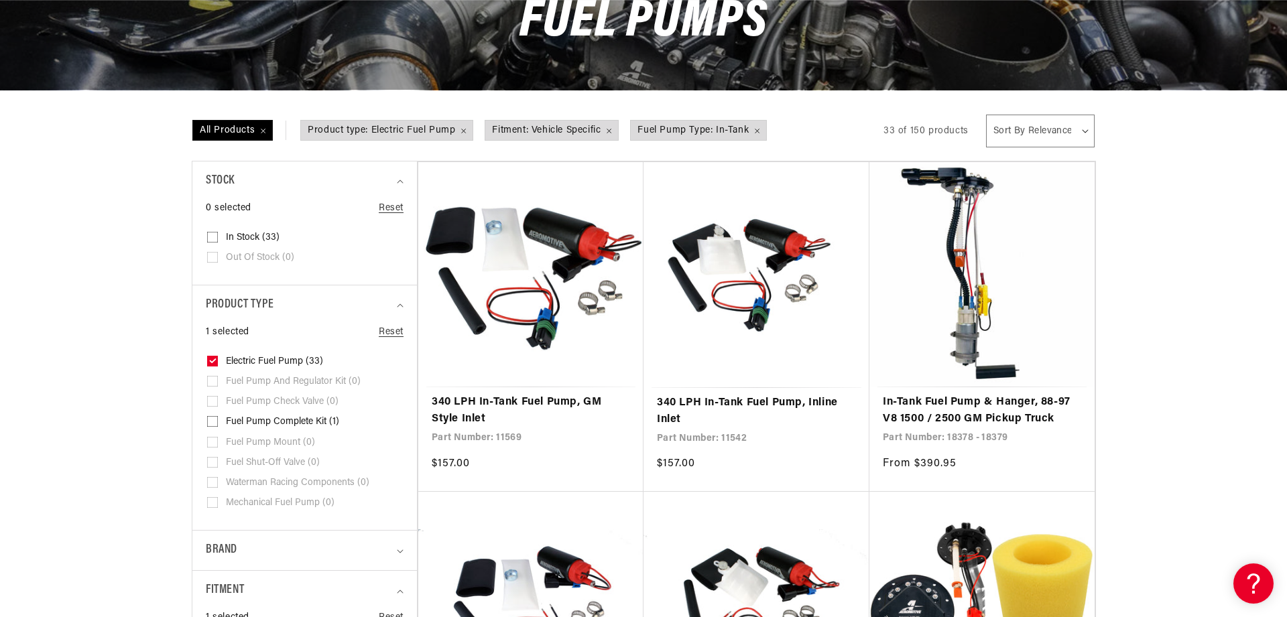
click at [213, 422] on input "Fuel Pump Complete Kit (1) Fuel Pump Complete Kit (1 product)" at bounding box center [212, 424] width 11 height 11
checkbox input "true"
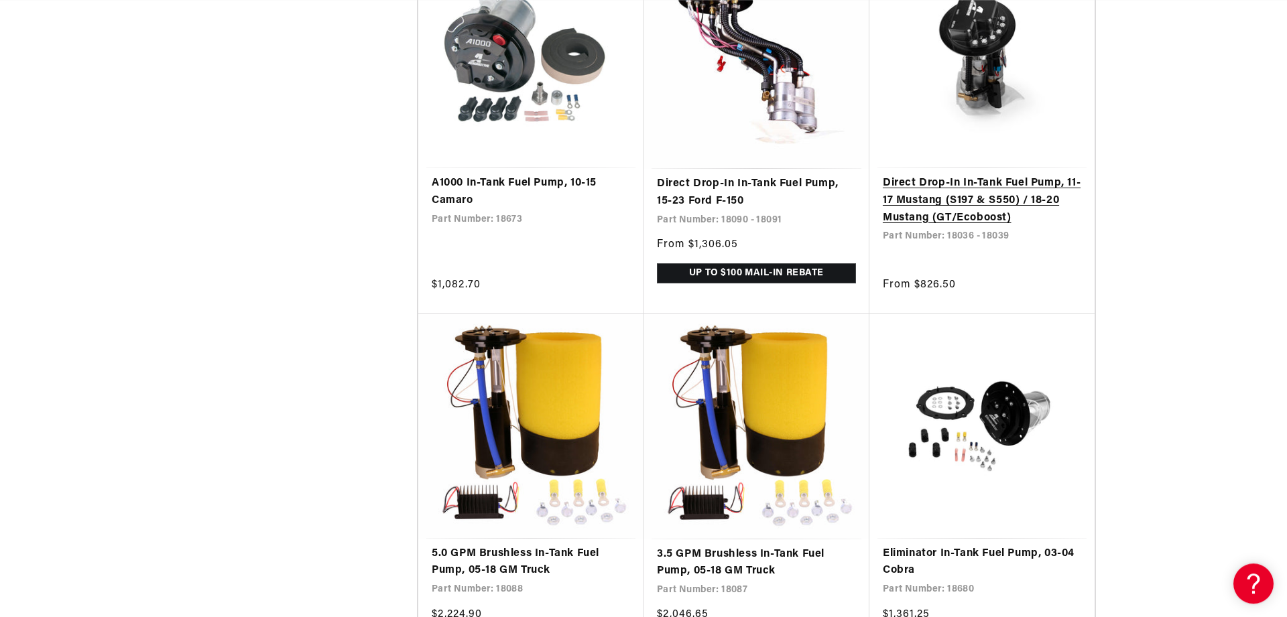
scroll to position [2188, 0]
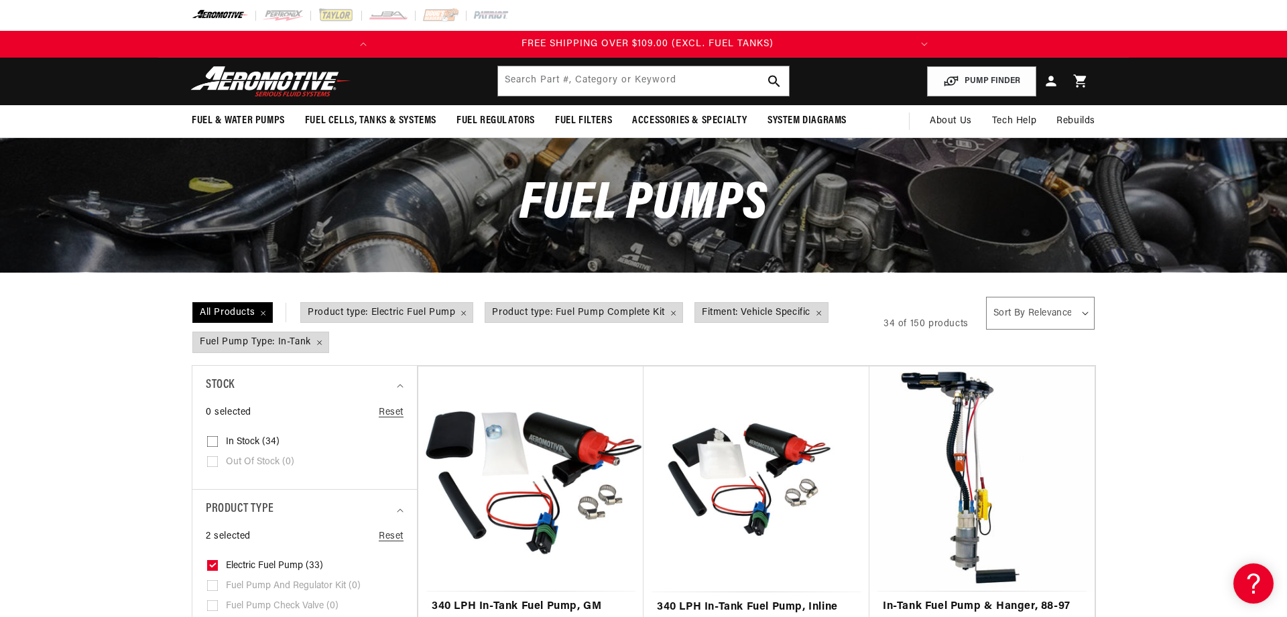
scroll to position [0, 531]
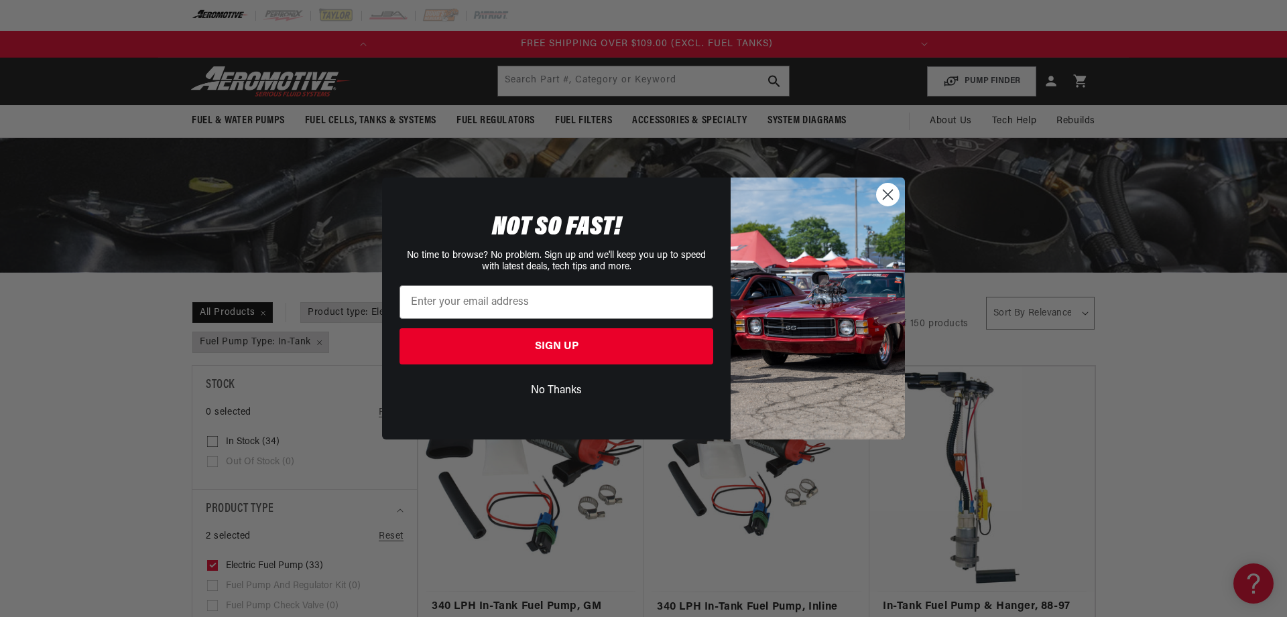
click at [884, 190] on circle "Close dialog" at bounding box center [888, 195] width 22 height 22
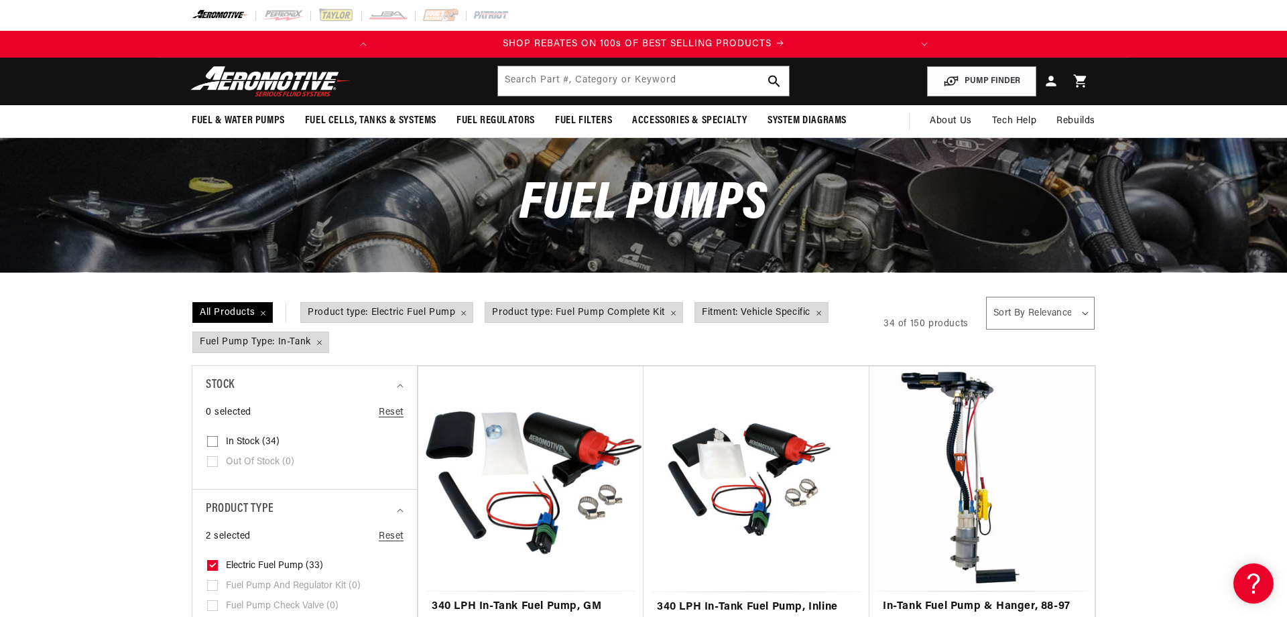
click at [245, 82] on img at bounding box center [271, 82] width 168 height 32
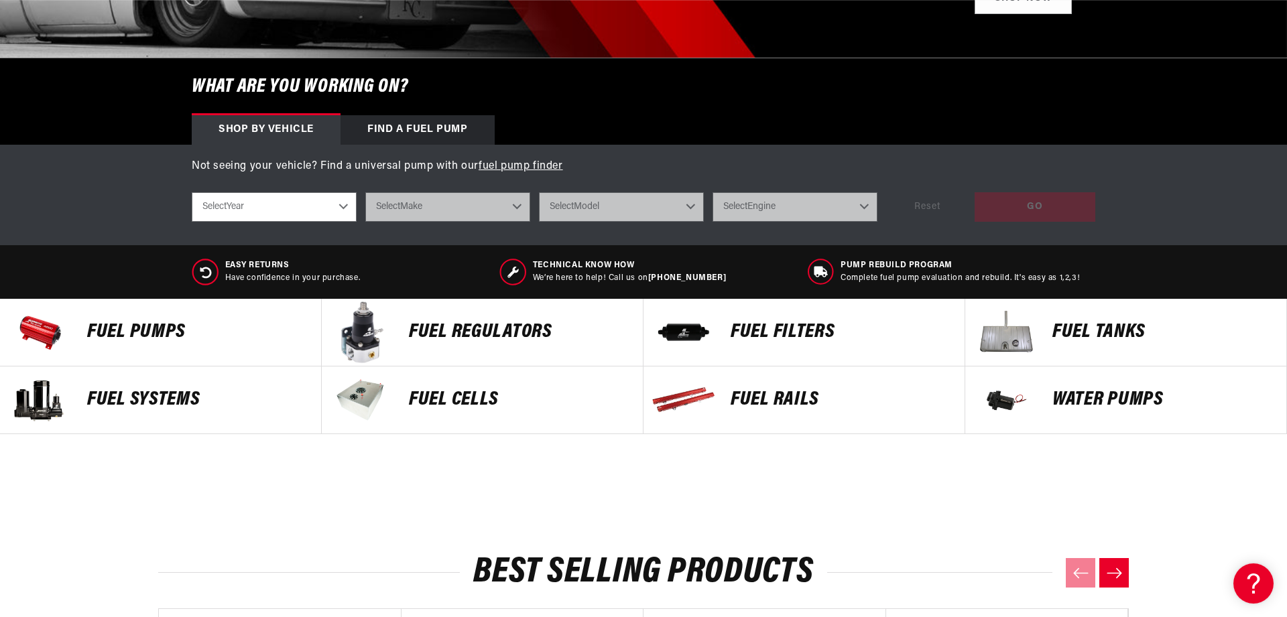
scroll to position [365, 0]
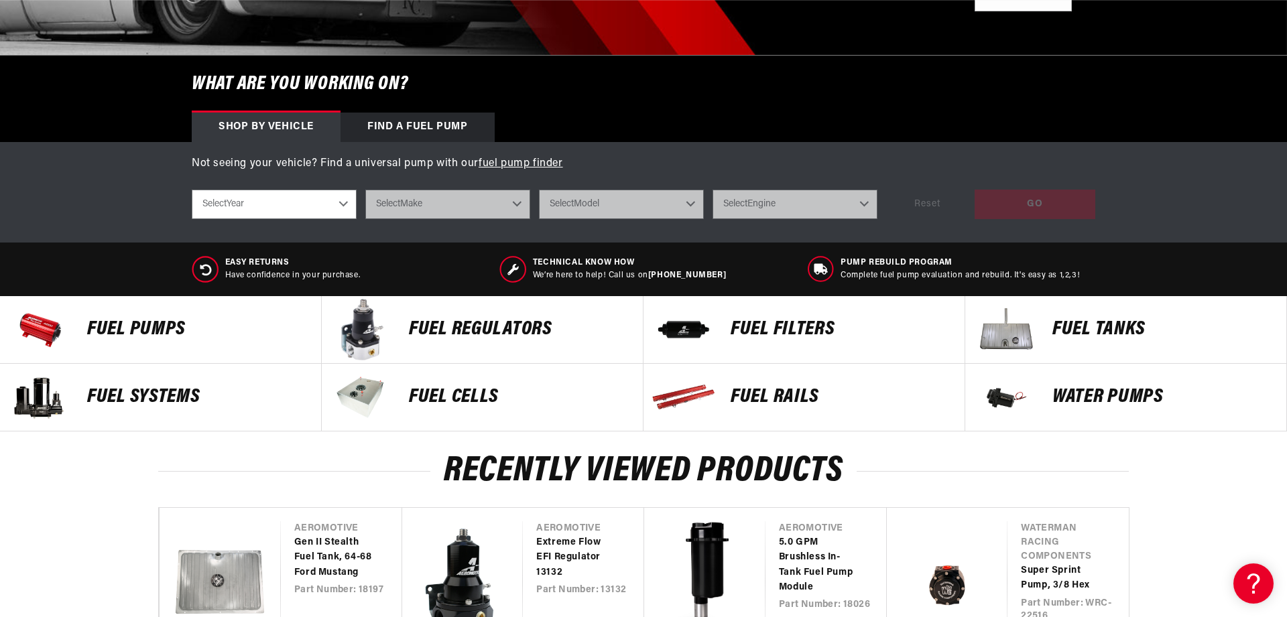
click at [192, 190] on select "Select Year 2023 2022 2021 2020 2019 2018 2017 2016 2015 2014 2013 2012 2011 20…" at bounding box center [274, 205] width 165 height 30
select select "1966"
click option "1966" at bounding box center [0, 0] width 0 height 0
select select "1966"
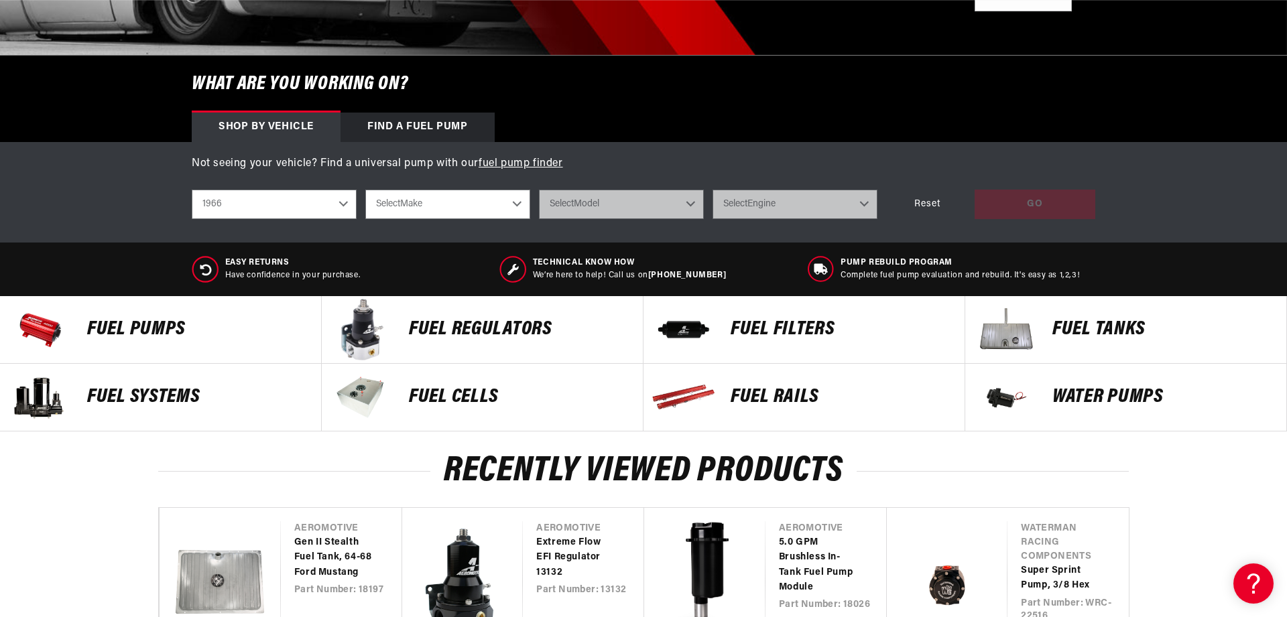
click at [365, 190] on select "Select Make Buick Chevrolet Dodge Ford Oldsmobile Pontiac" at bounding box center [447, 205] width 165 height 30
select select "Ford"
click option "Ford" at bounding box center [0, 0] width 0 height 0
select select "Ford"
click at [539, 190] on select "Select Model Mustang" at bounding box center [621, 205] width 165 height 30
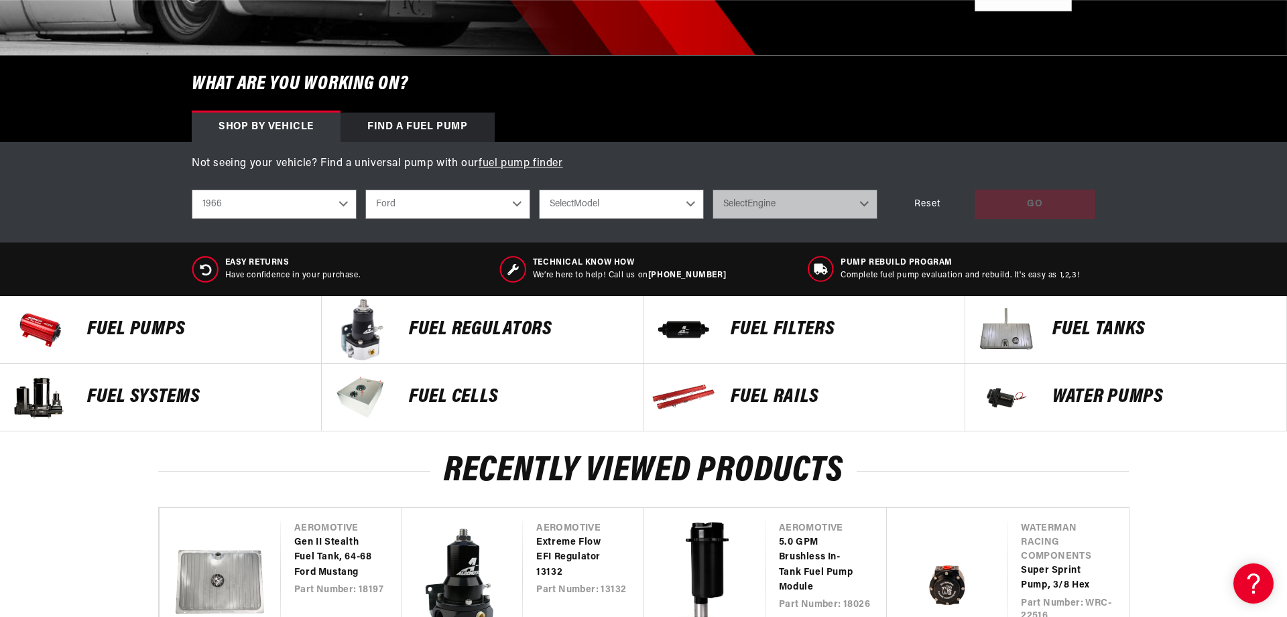
select select "Mustang"
click option "Mustang" at bounding box center [0, 0] width 0 height 0
select select "Mustang"
click at [713, 190] on select "Select Engine 3.3L 4.7L" at bounding box center [795, 205] width 165 height 30
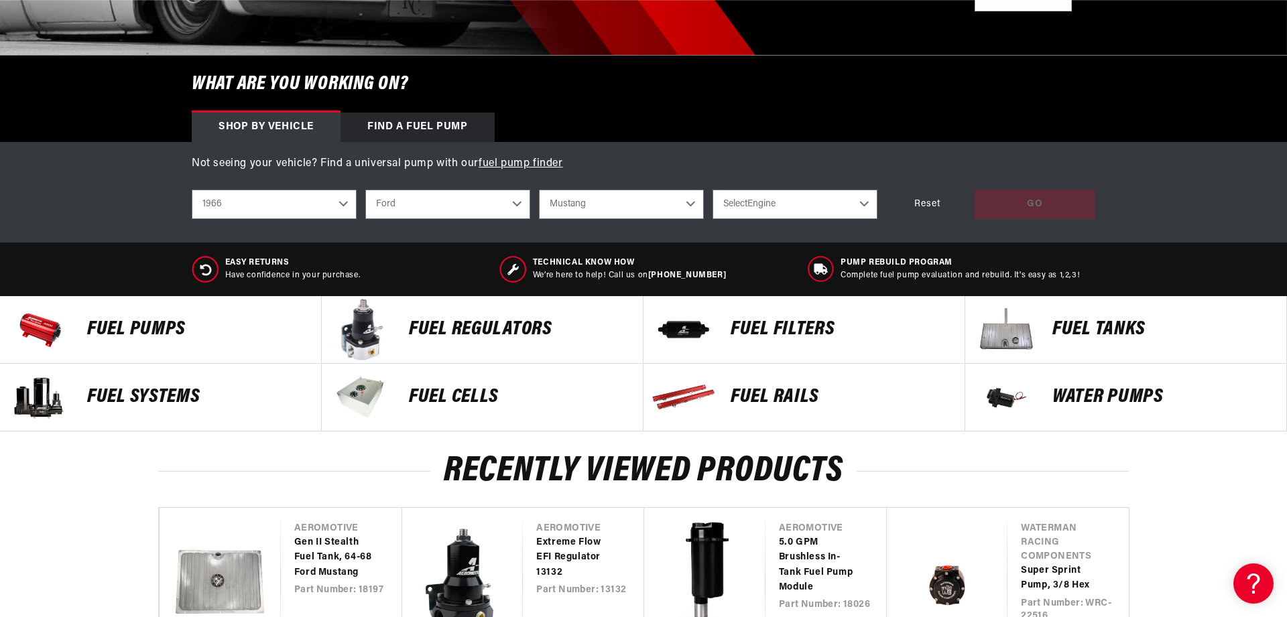
click option "Select Engine" at bounding box center [0, 0] width 0 height 0
click at [713, 190] on select "Select Engine 3.3L 4.7L" at bounding box center [795, 205] width 165 height 30
select select "4.7L"
click option "4.7L" at bounding box center [0, 0] width 0 height 0
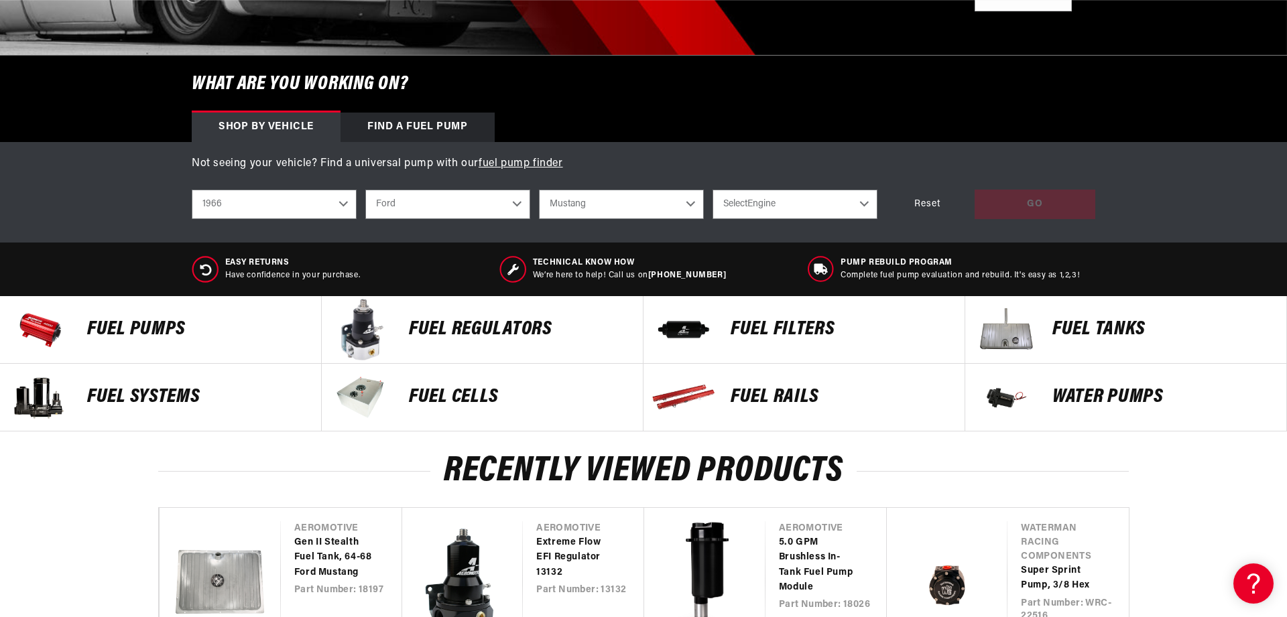
select select "4.7L"
click at [1040, 200] on div "GO" at bounding box center [1035, 205] width 121 height 30
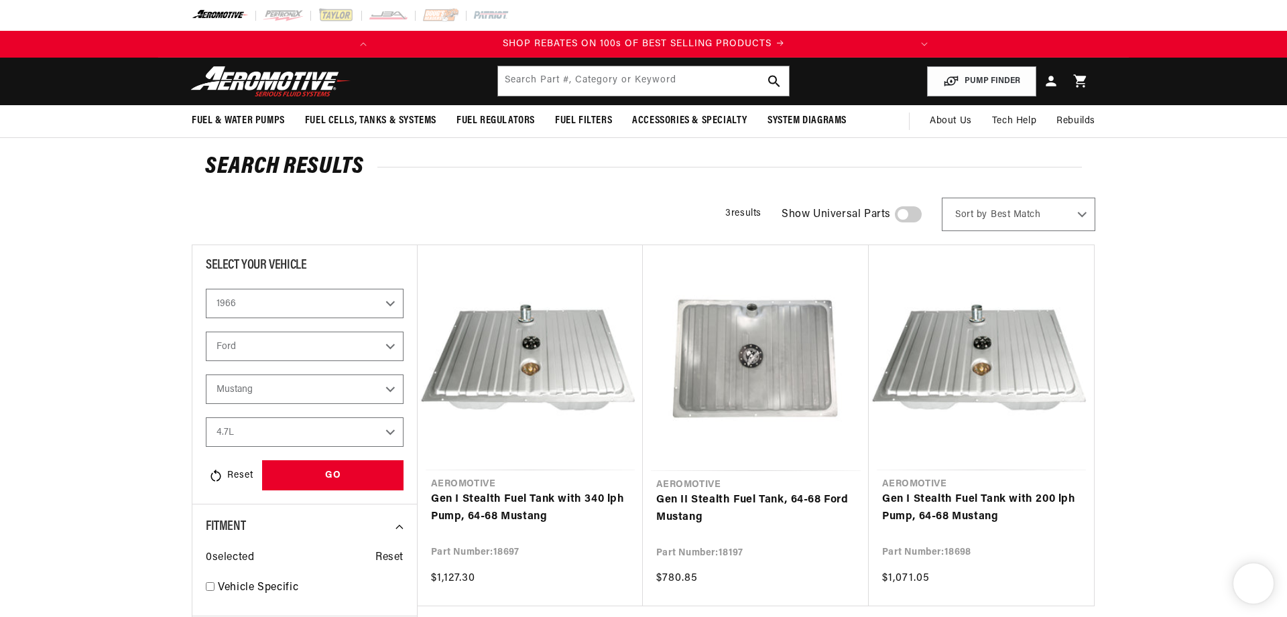
select select "1966"
select select "Ford"
select select "4.7L"
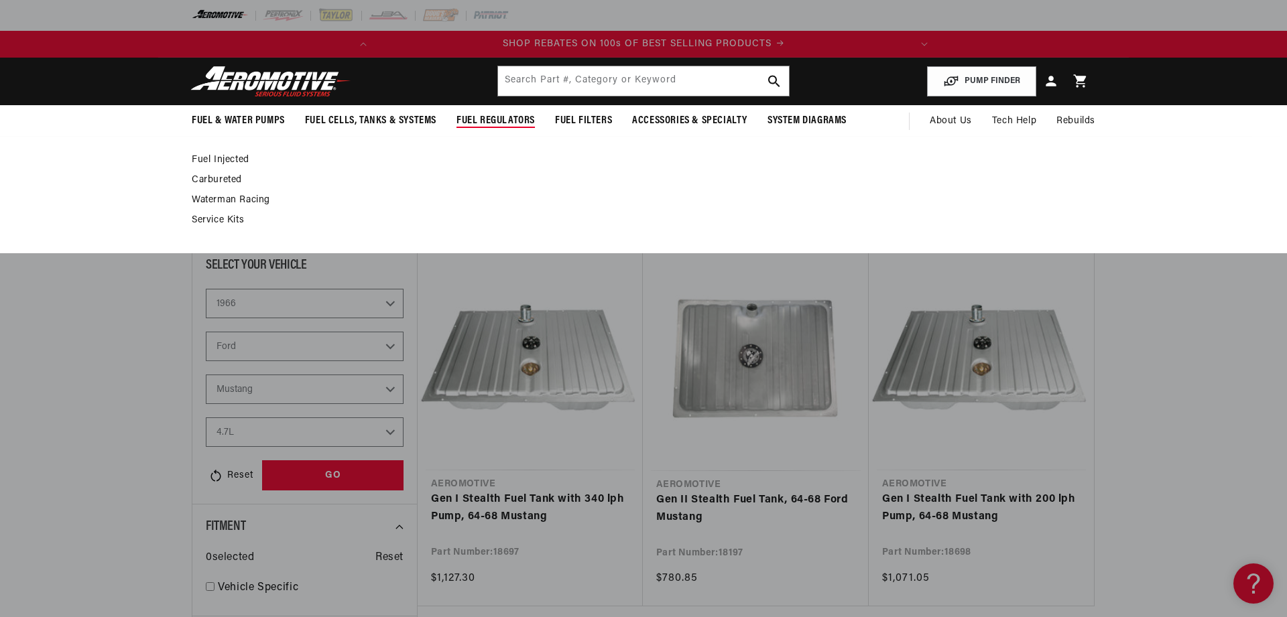
click at [237, 161] on link "Fuel Injected" at bounding box center [637, 160] width 890 height 12
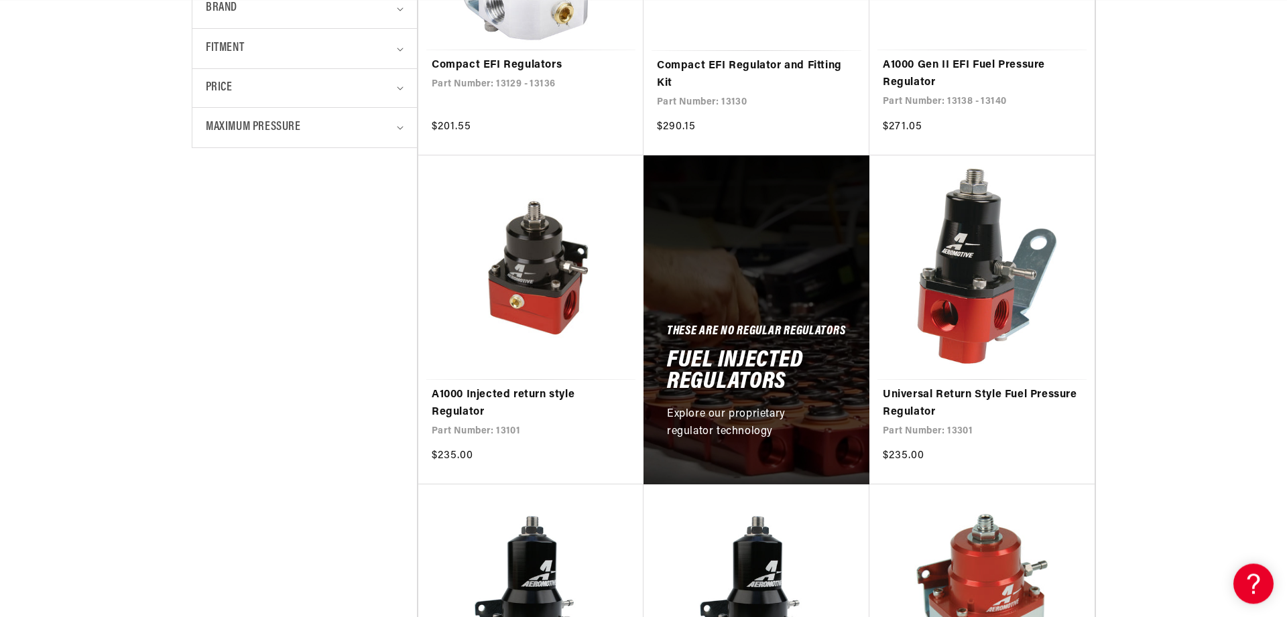
scroll to position [547, 0]
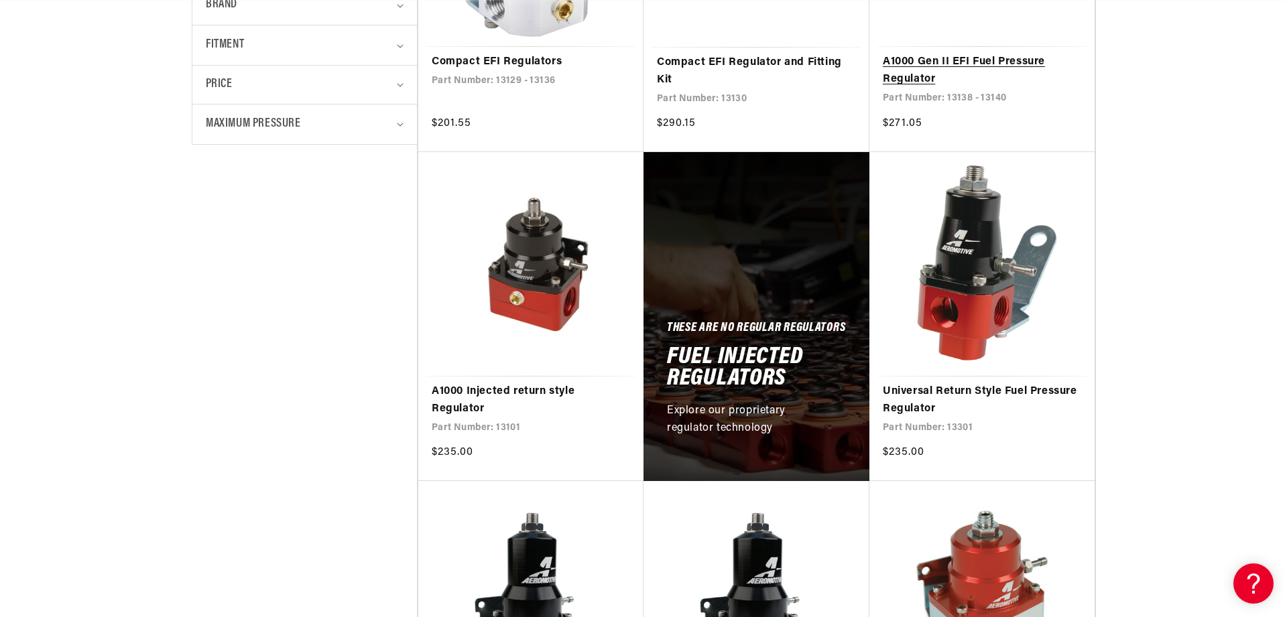
click at [908, 65] on link "A1000 Gen II EFI Fuel Pressure Regulator" at bounding box center [982, 71] width 198 height 34
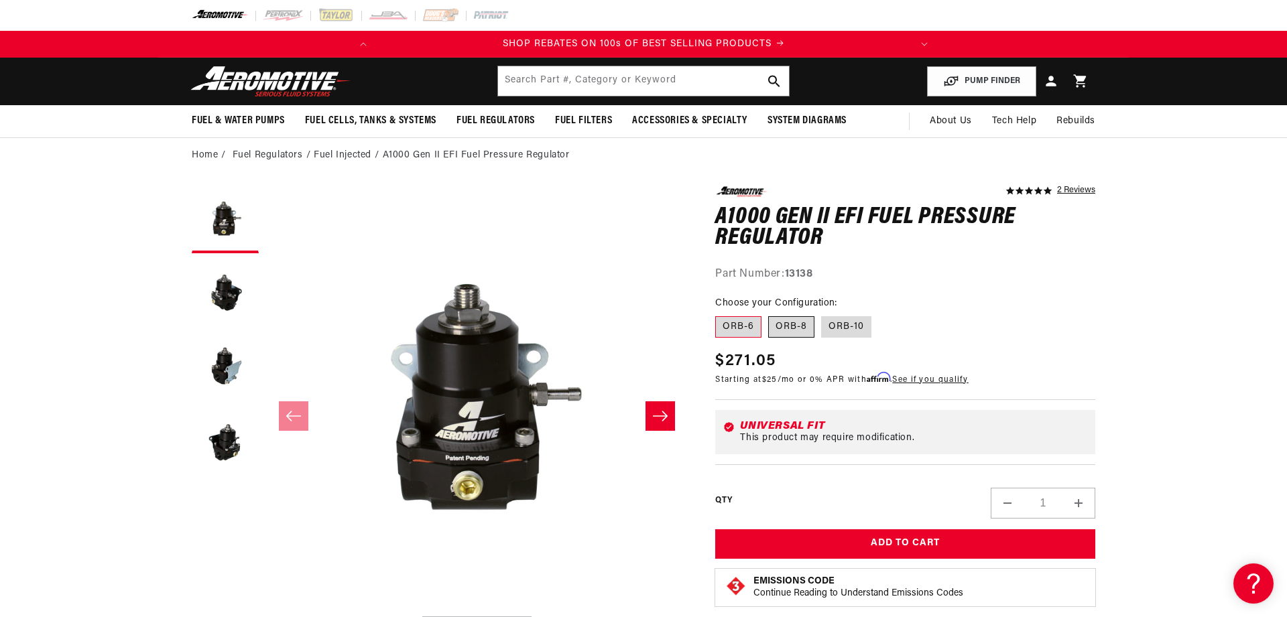
click at [794, 320] on label "ORB-8" at bounding box center [791, 326] width 46 height 21
click at [769, 314] on input "ORB-8" at bounding box center [768, 314] width 1 height 1
radio input "true"
click at [568, 72] on input "text" at bounding box center [643, 81] width 291 height 30
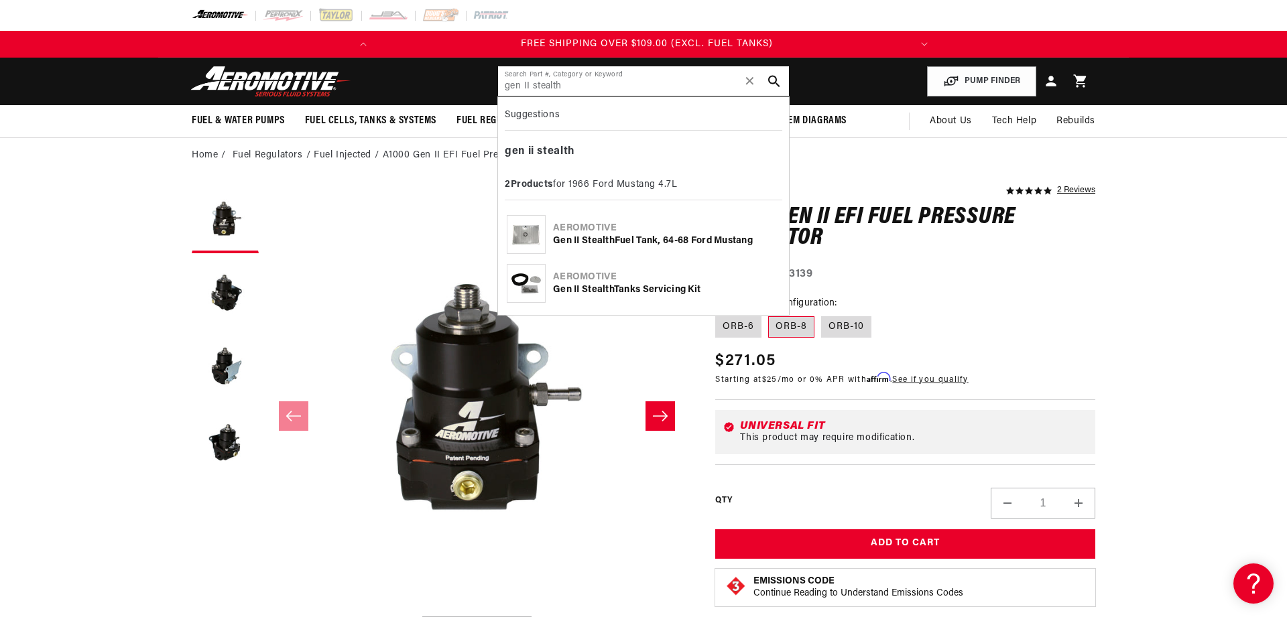
type input "gen II stealth"
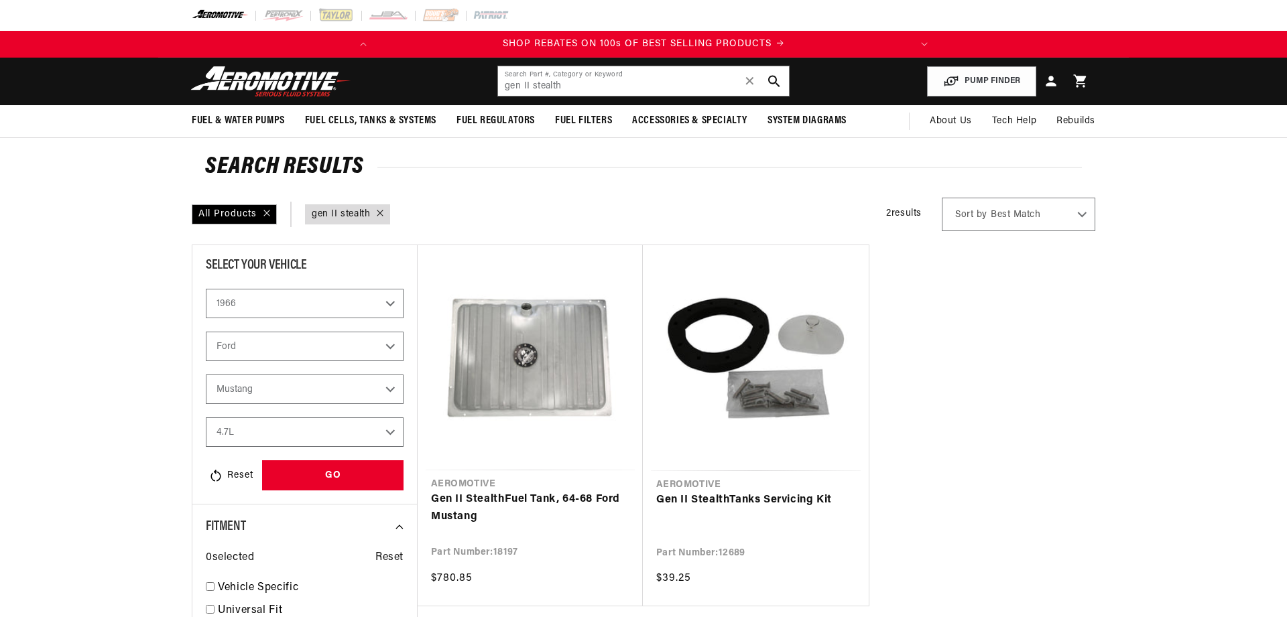
select select "1966"
select select "Ford"
select select "4.7L"
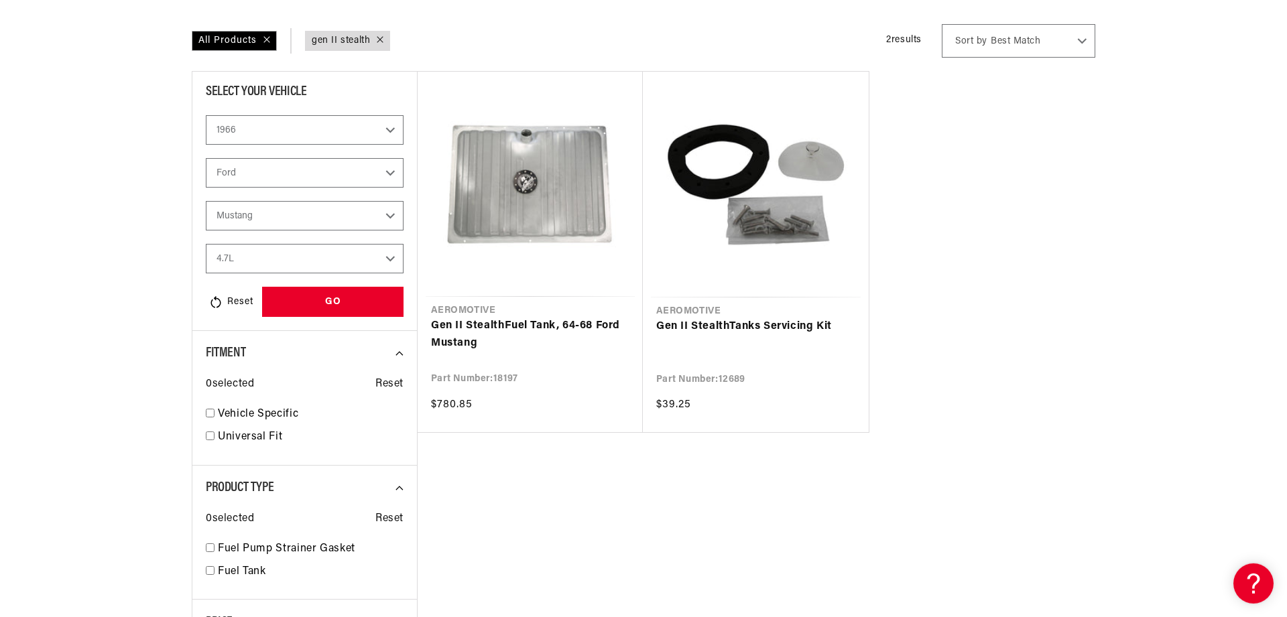
scroll to position [182, 0]
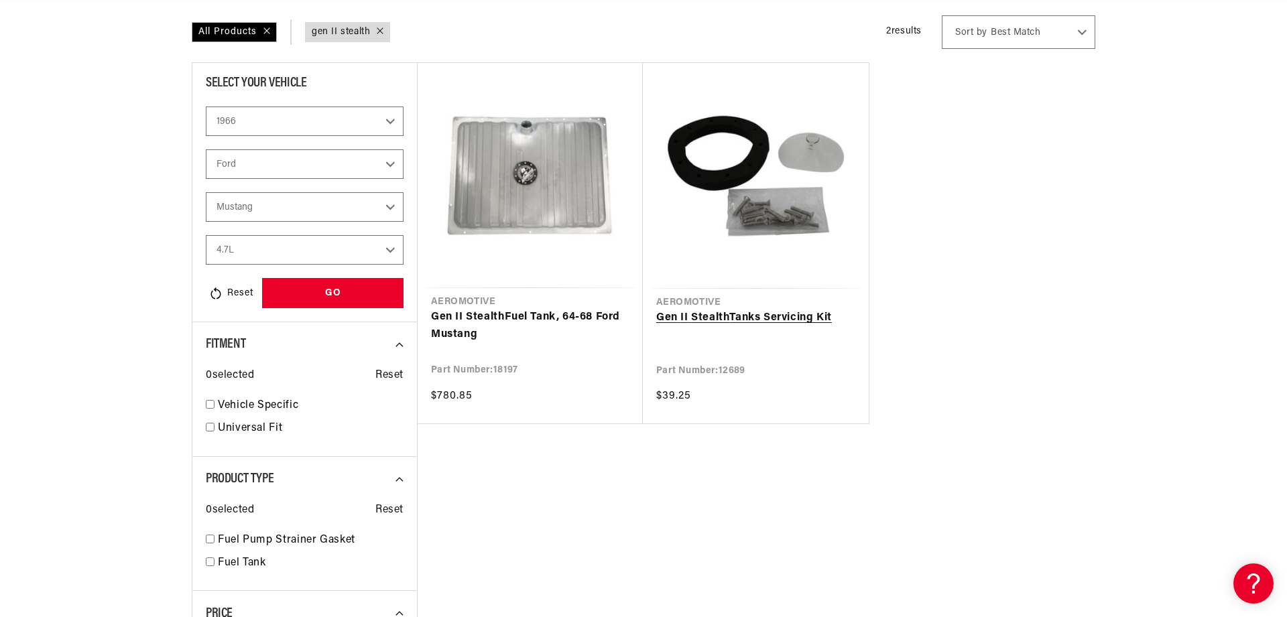
click at [757, 310] on link "Gen II Stealth Tanks Servicing Kit" at bounding box center [755, 318] width 199 height 17
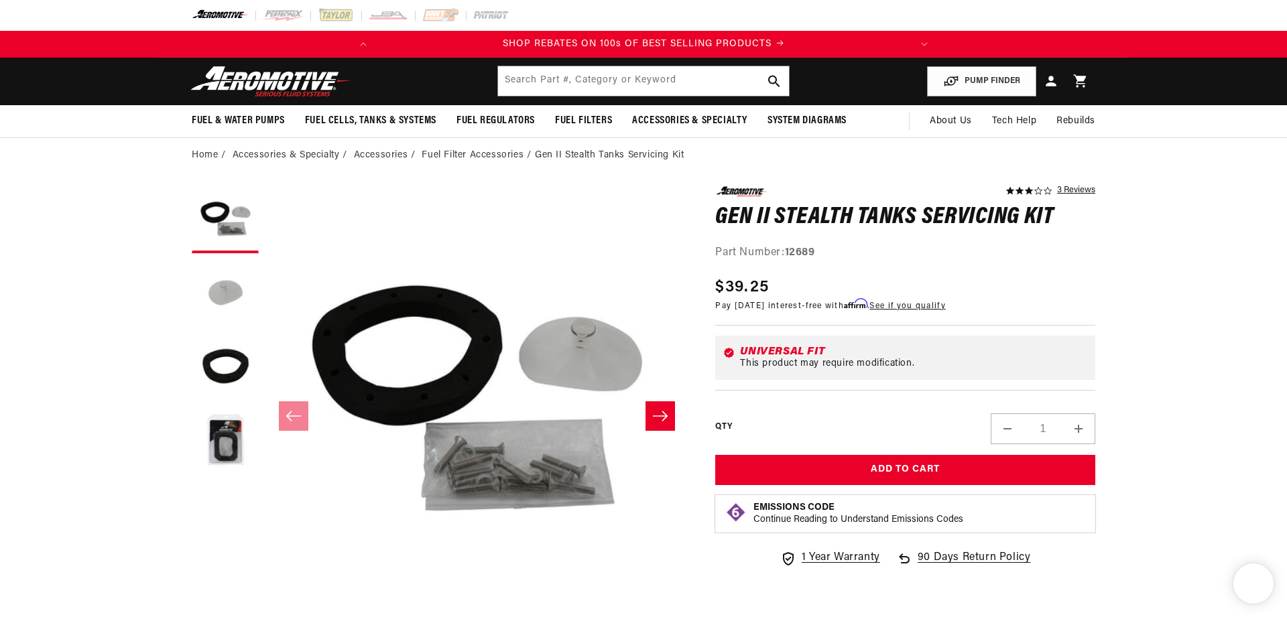
click at [239, 292] on button "Load image 2 in gallery view" at bounding box center [225, 293] width 67 height 67
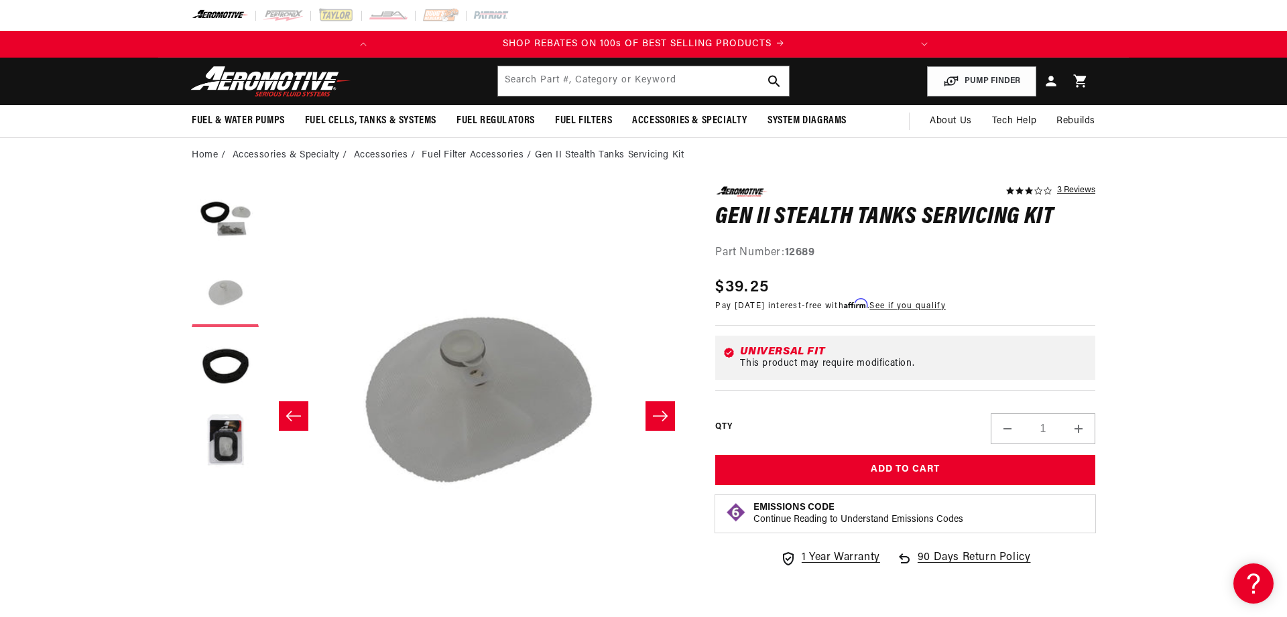
scroll to position [0, 423]
click at [216, 367] on button "Load image 3 in gallery view" at bounding box center [225, 367] width 67 height 67
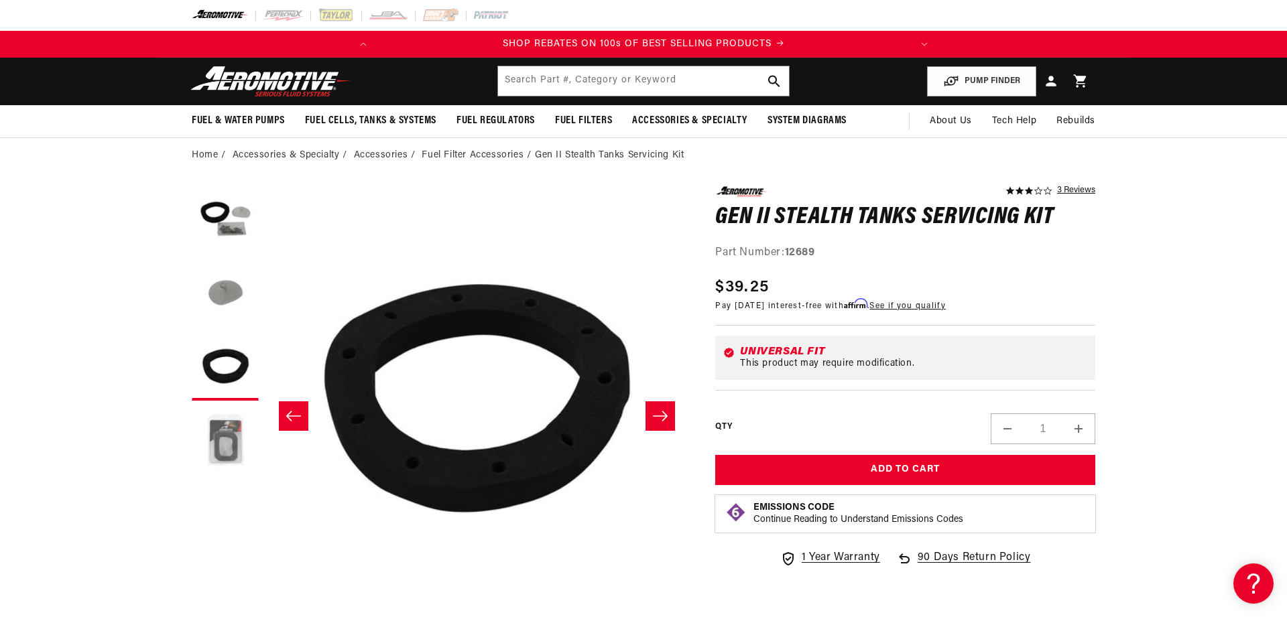
scroll to position [0, 375]
drag, startPoint x: 221, startPoint y: 453, endPoint x: 221, endPoint y: 432, distance: 20.8
click at [221, 452] on button "Load image 4 in gallery view" at bounding box center [225, 441] width 67 height 67
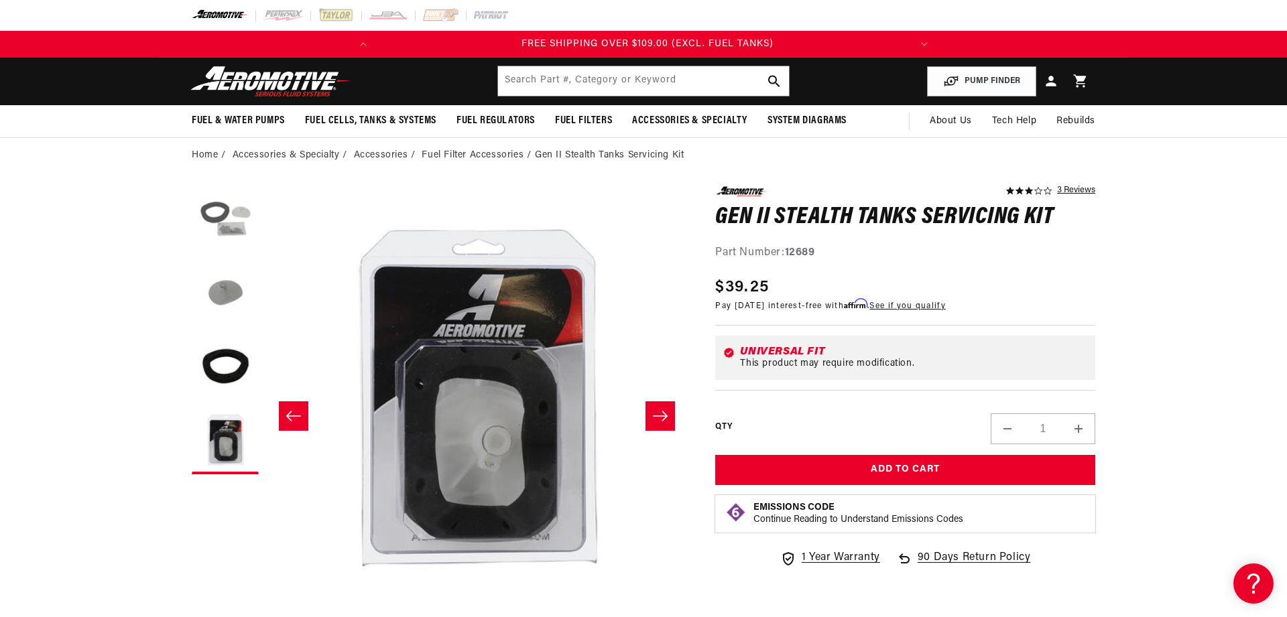
scroll to position [0, 531]
click at [231, 221] on button "Load image 1 in gallery view" at bounding box center [225, 219] width 67 height 67
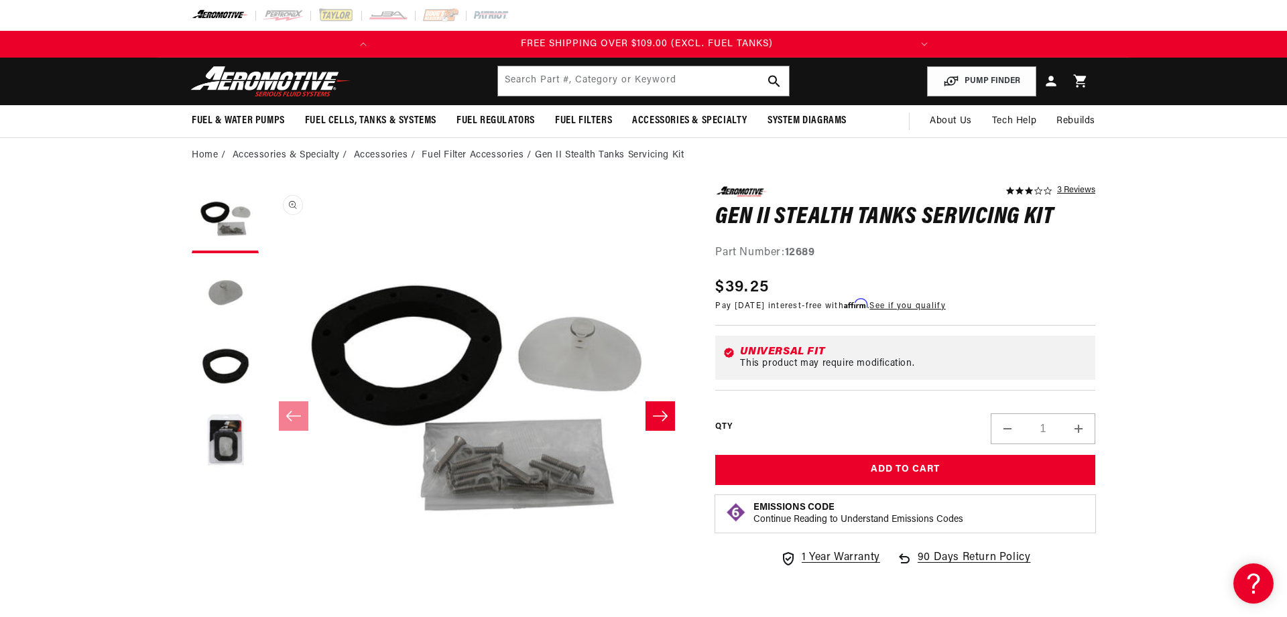
scroll to position [0, 0]
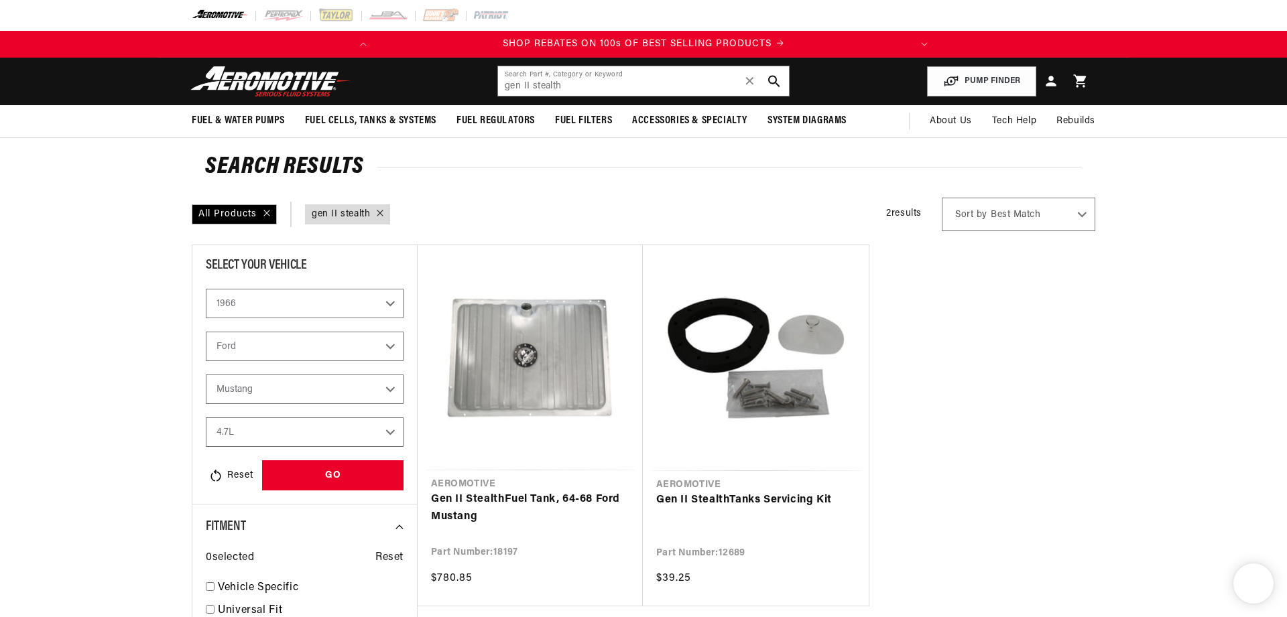
select select "1966"
select select "Ford"
select select "4.7L"
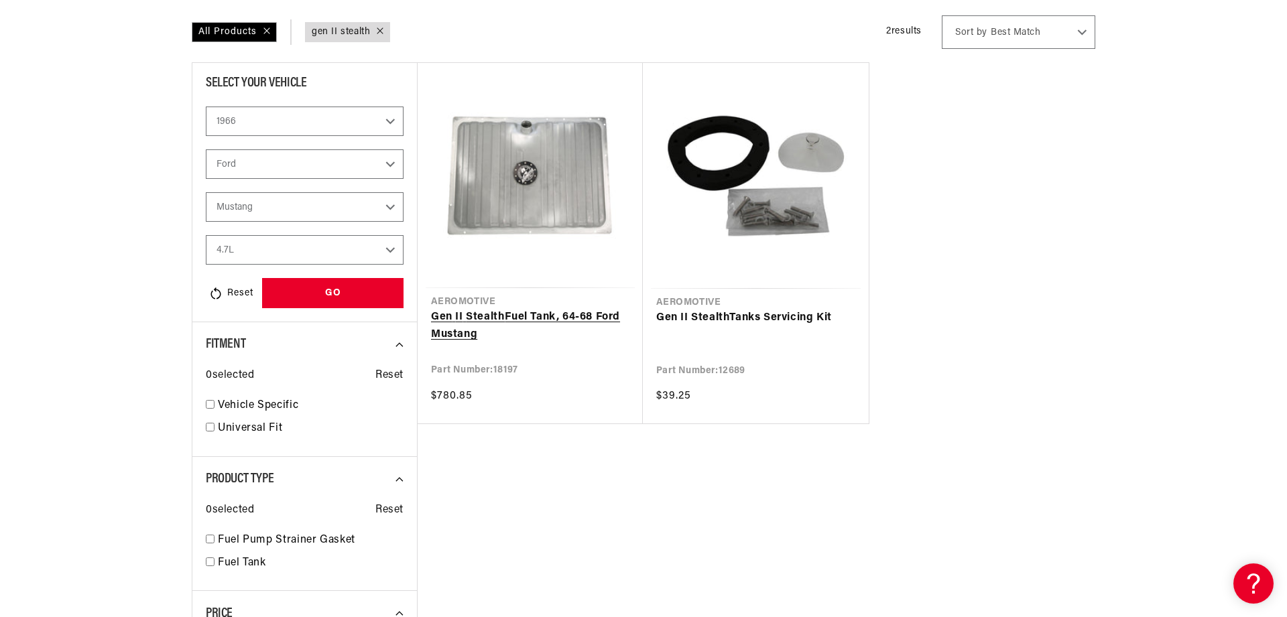
click at [522, 317] on link "Gen II Stealth Fuel Tank, 64-68 Ford Mustang" at bounding box center [530, 326] width 198 height 34
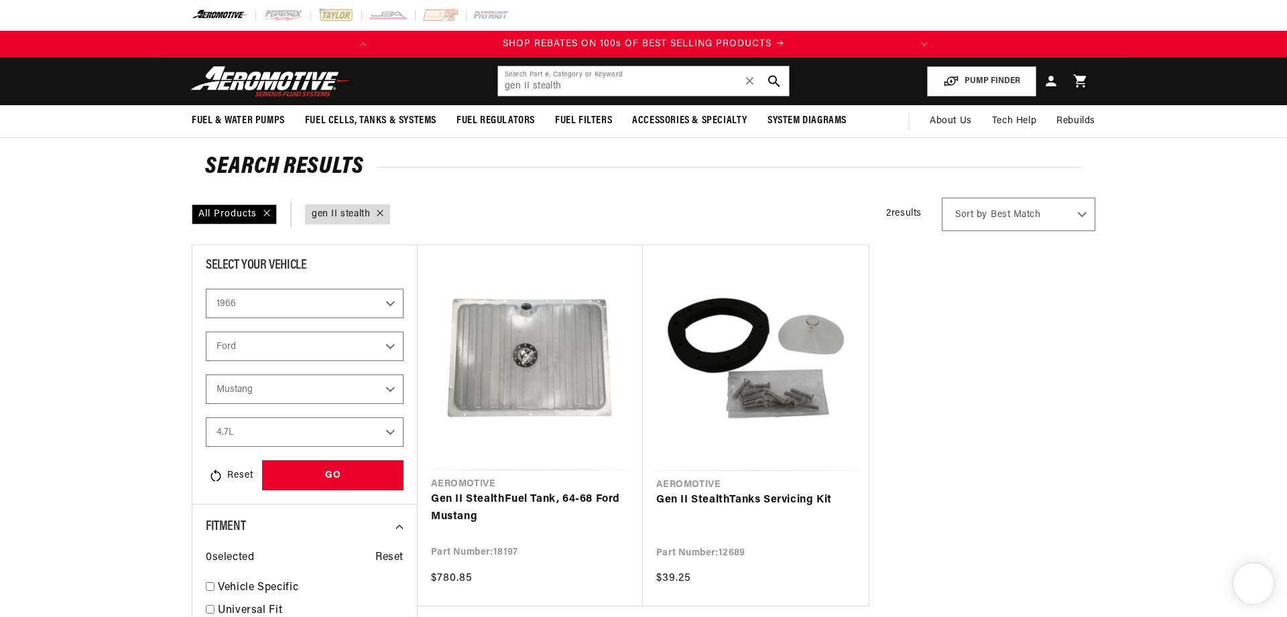
select select "1966"
select select "Ford"
select select "4.7L"
drag, startPoint x: 577, startPoint y: 87, endPoint x: 70, endPoint y: 84, distance: 507.6
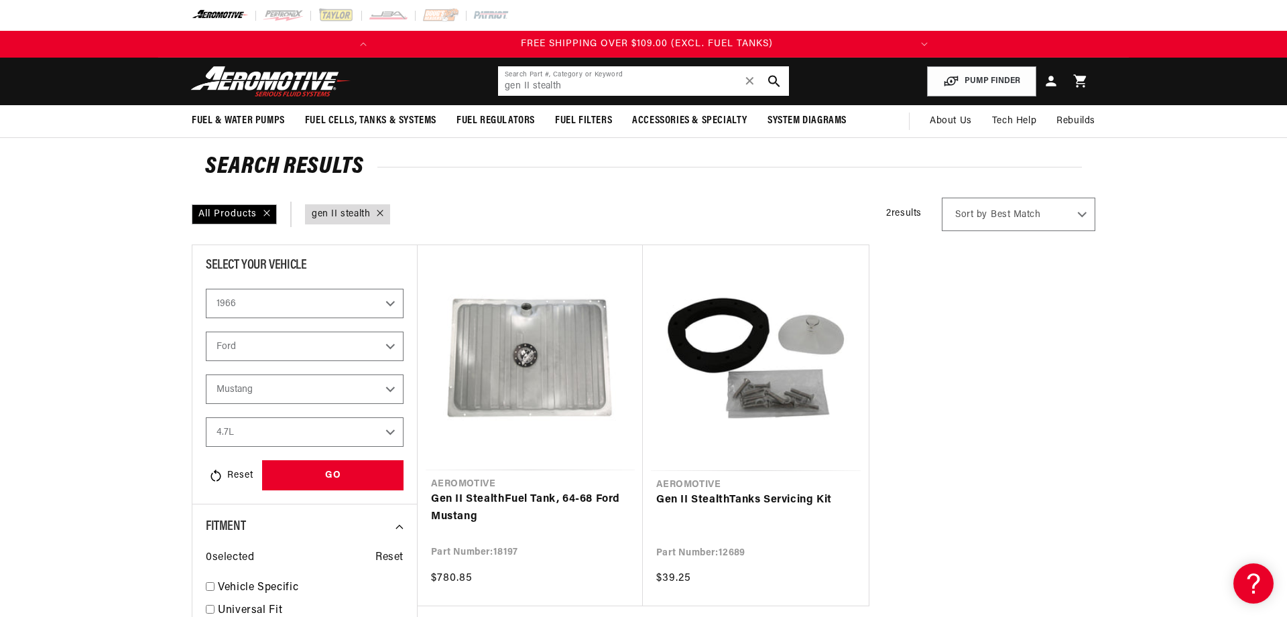
click at [498, 83] on input "gen II stealth" at bounding box center [643, 81] width 291 height 30
type input "["
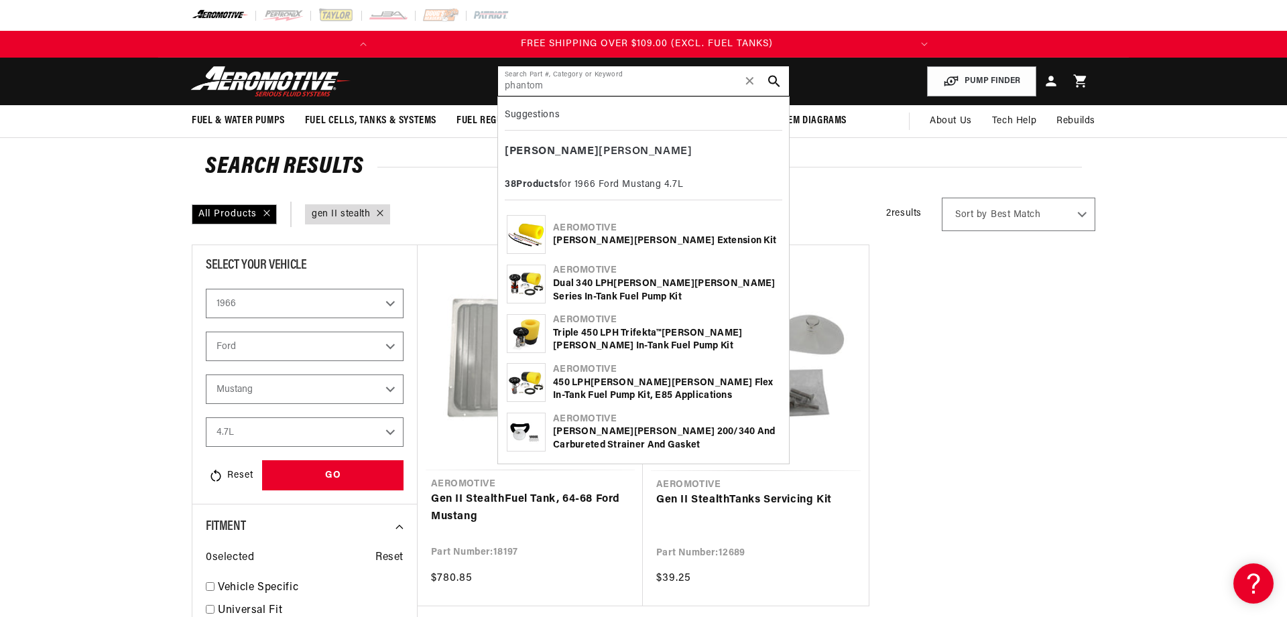
type input "phantom"
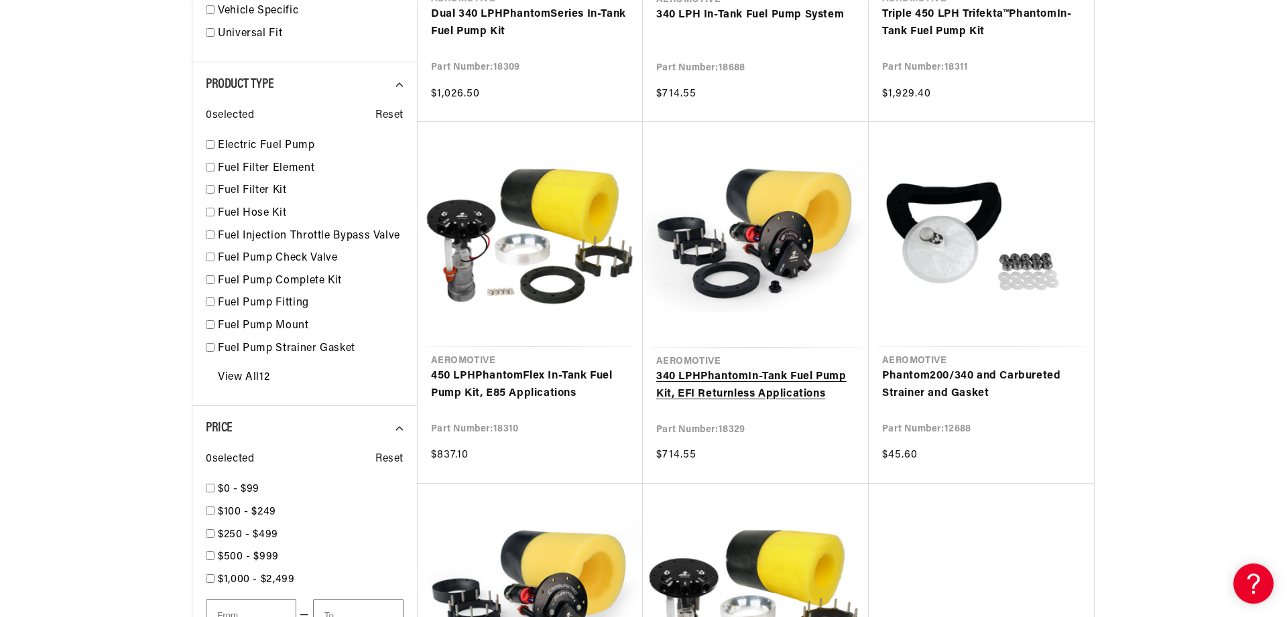
scroll to position [912, 0]
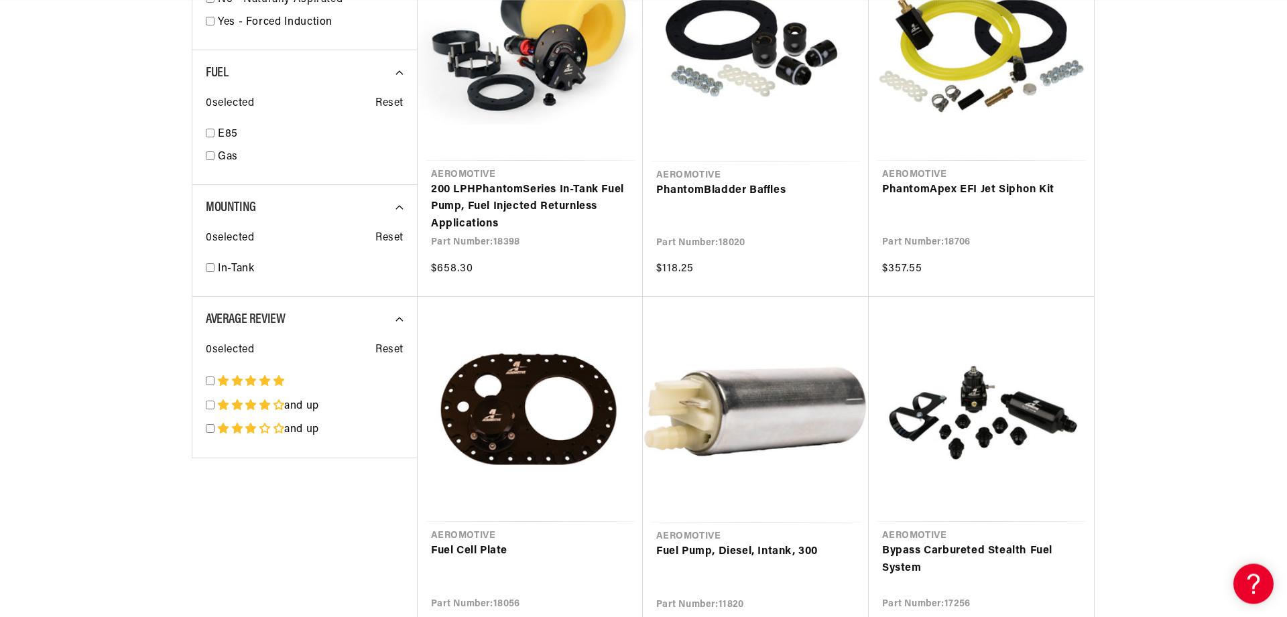
scroll to position [2006, 0]
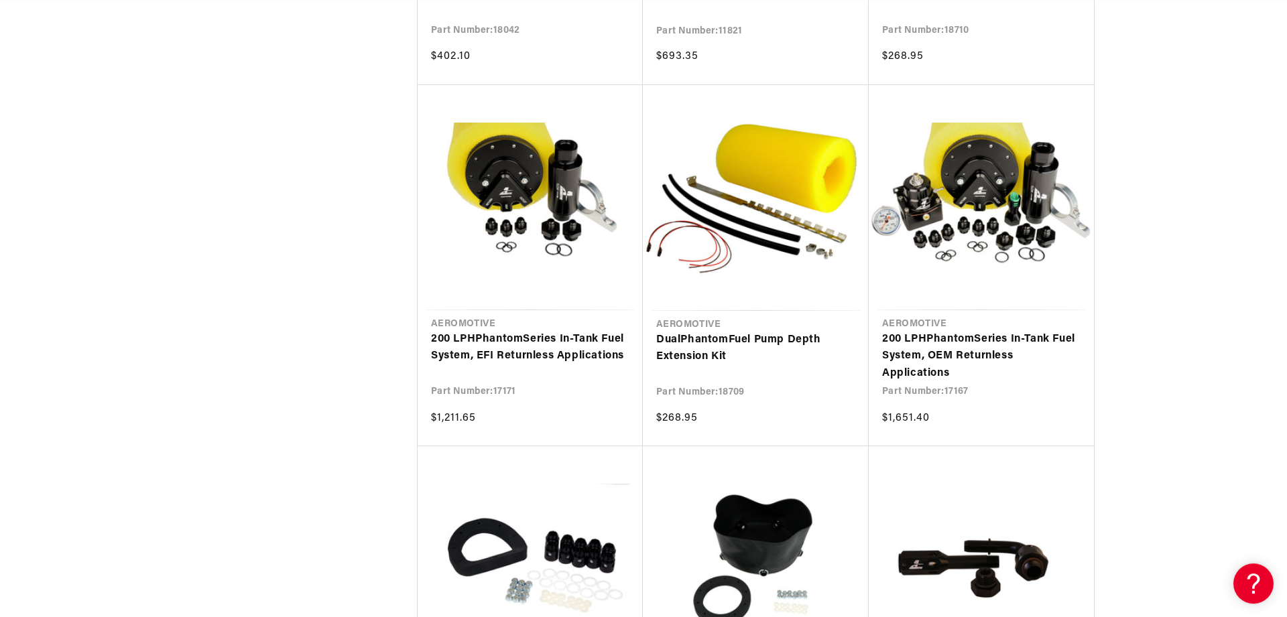
scroll to position [3100, 0]
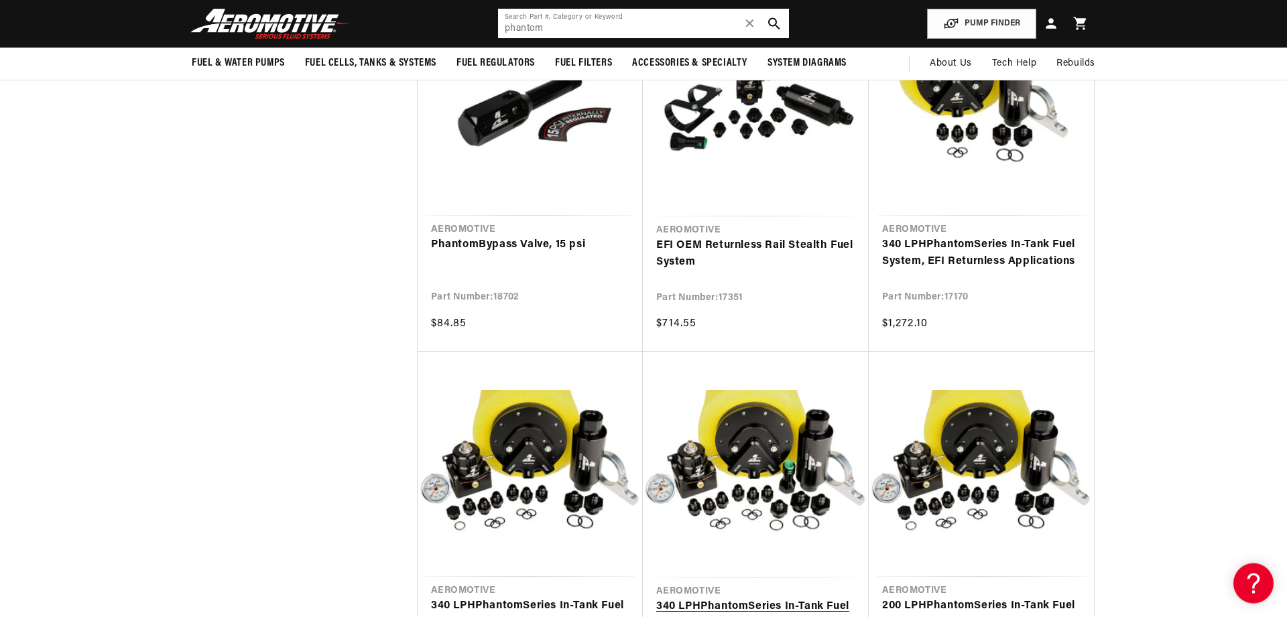
scroll to position [4924, 0]
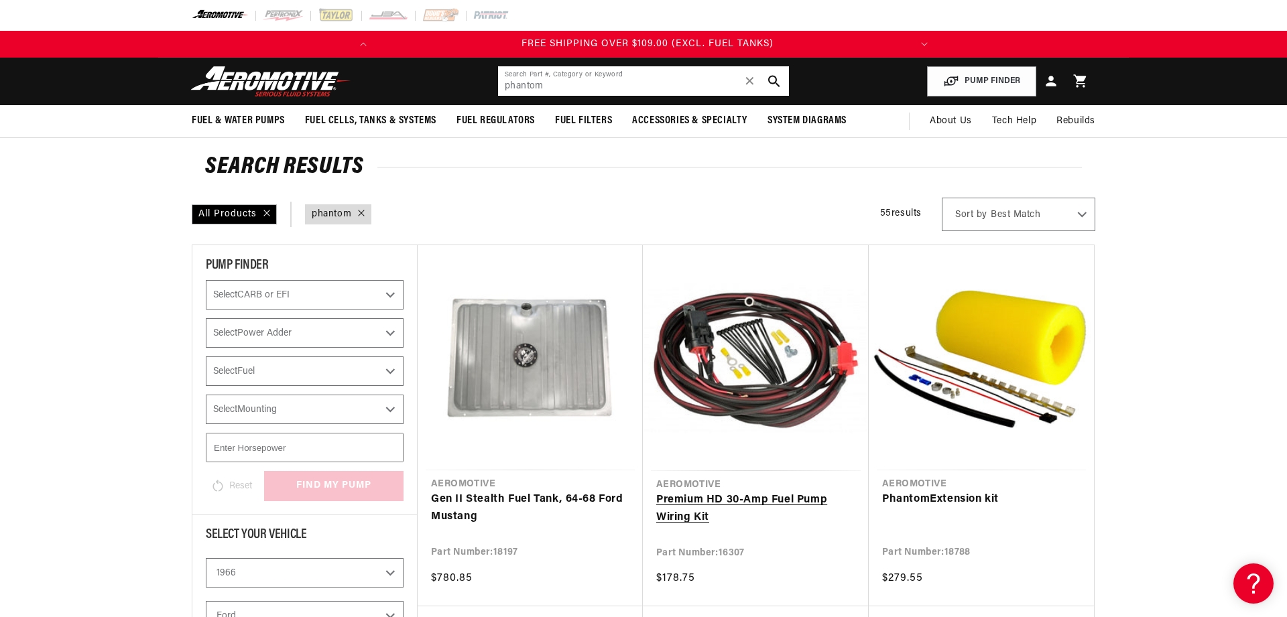
scroll to position [0, 531]
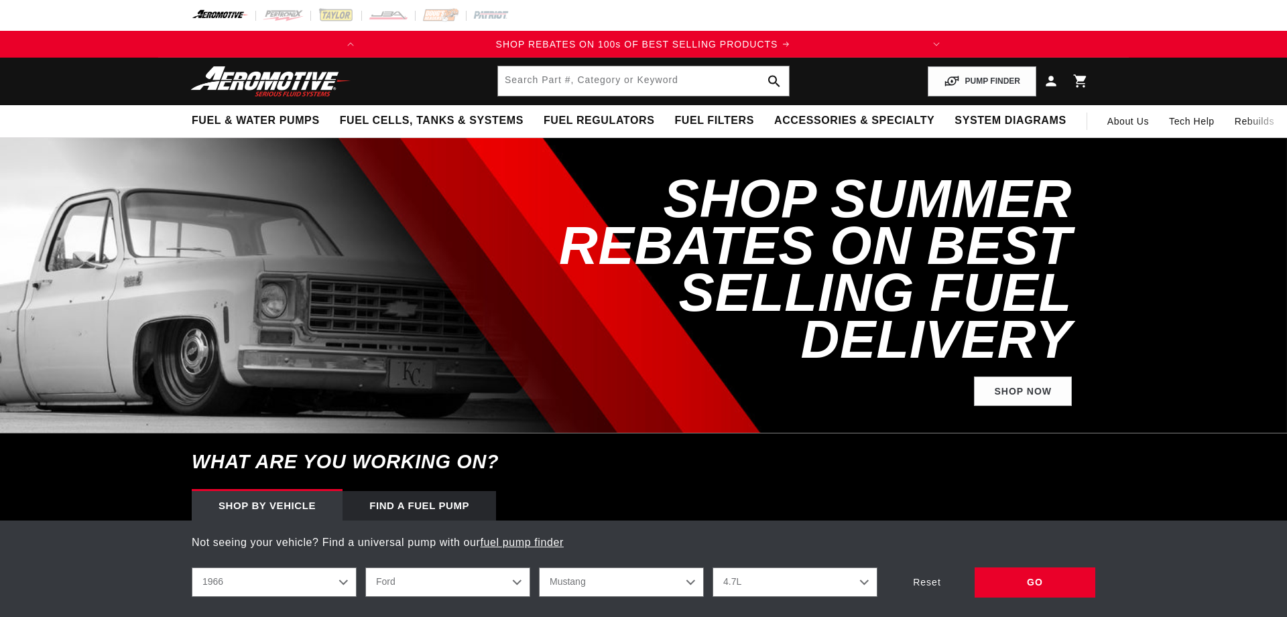
select select "1966"
select select "Ford"
select select "4.7L"
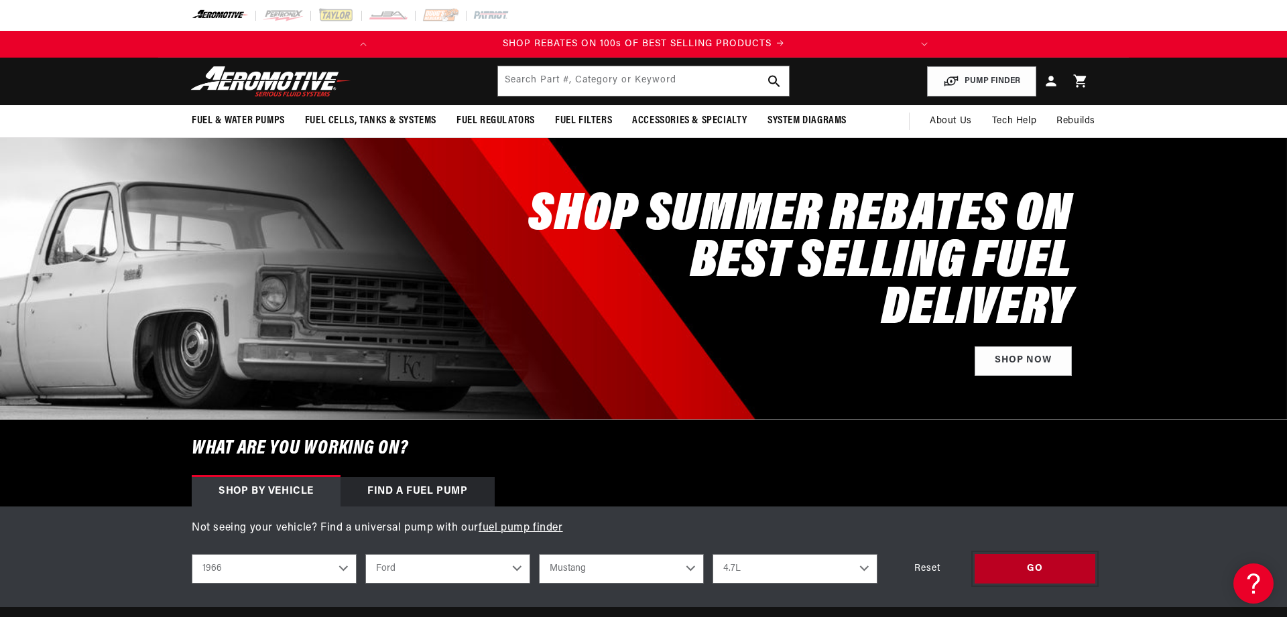
click at [1017, 573] on div "GO" at bounding box center [1035, 569] width 121 height 30
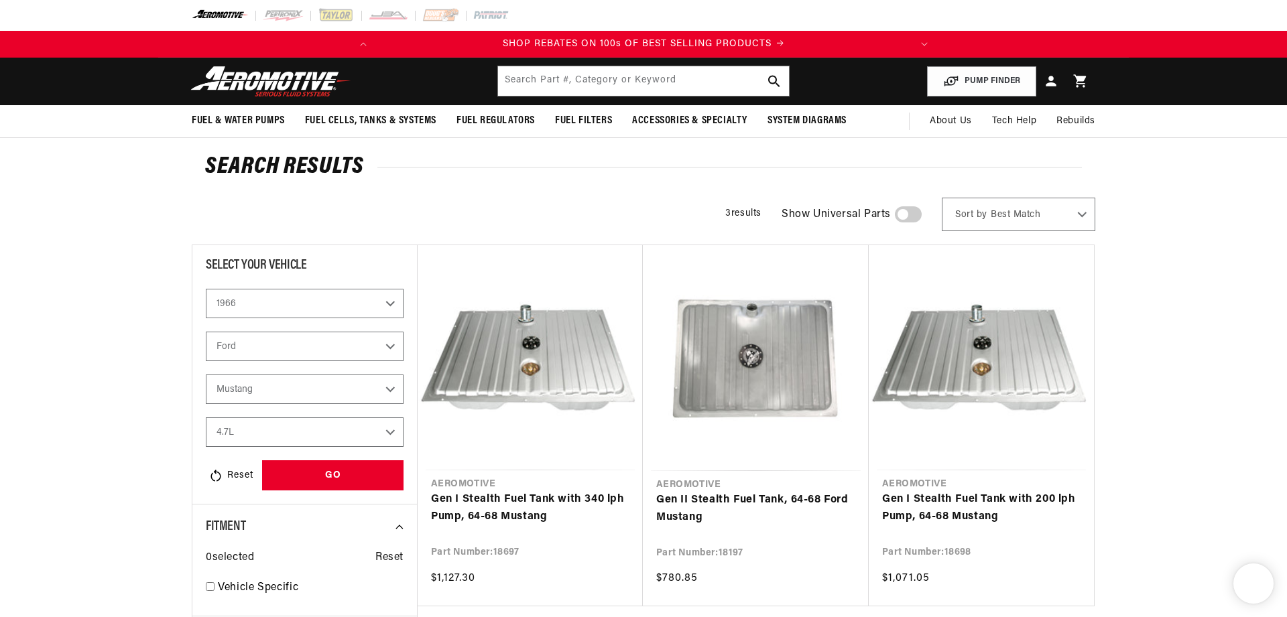
select select "1966"
select select "Ford"
select select "4.7L"
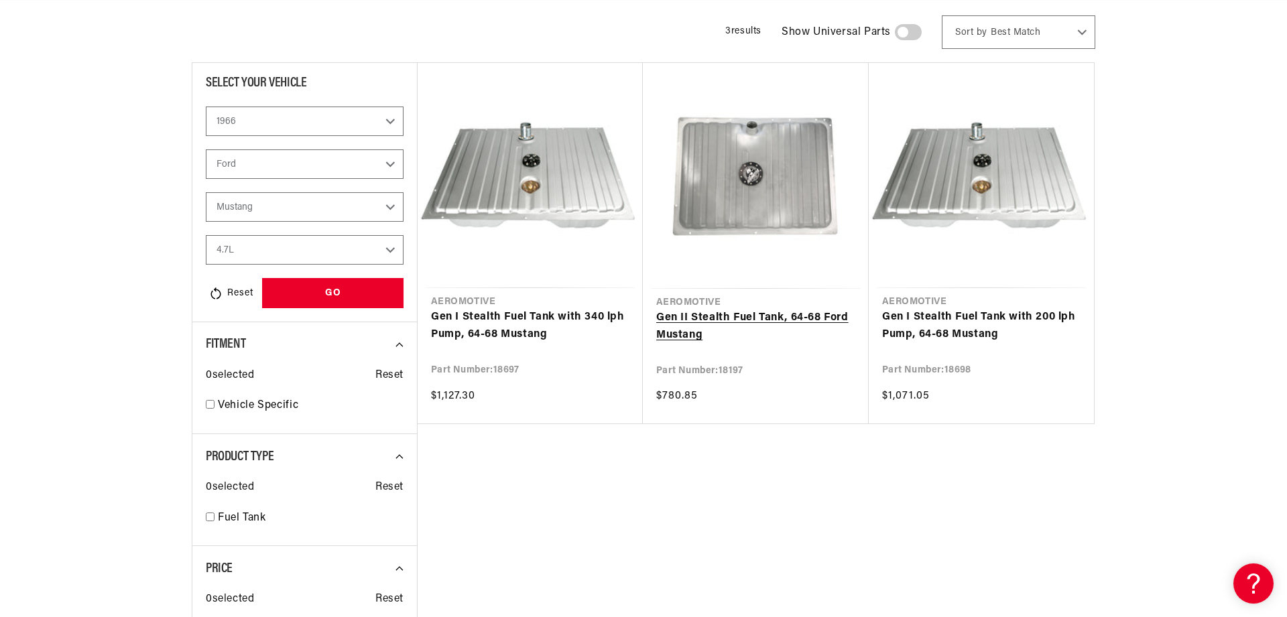
scroll to position [0, 531]
click at [760, 310] on link "Gen II Stealth Fuel Tank, 64-68 Ford Mustang" at bounding box center [755, 327] width 199 height 34
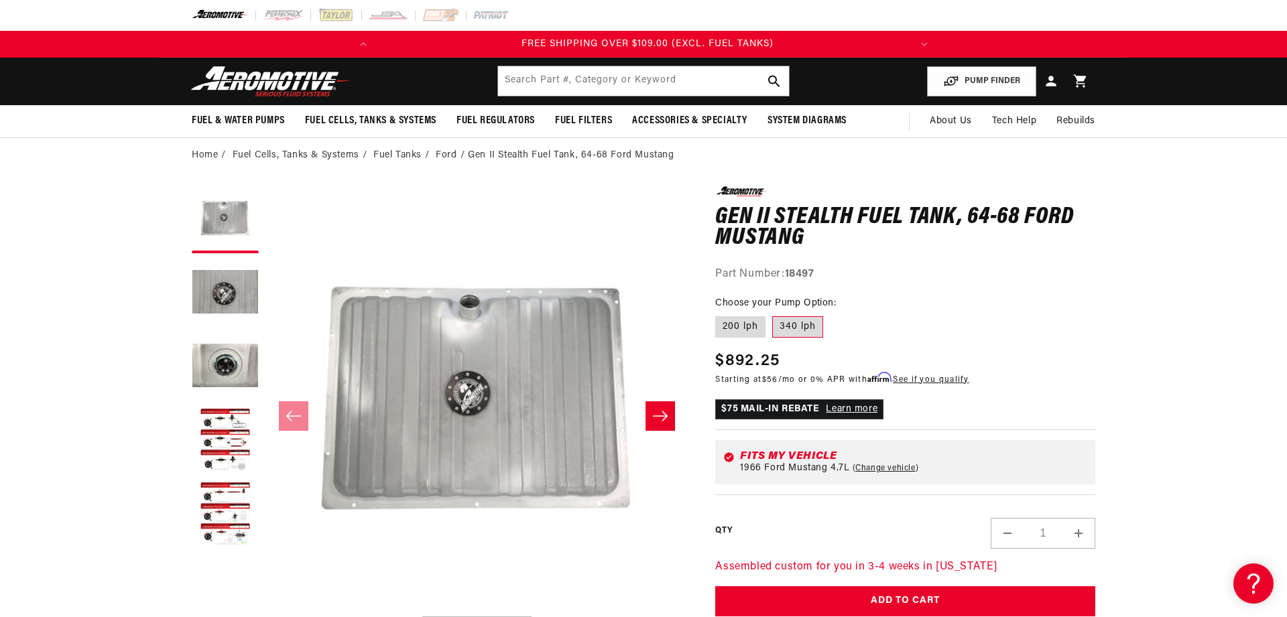
scroll to position [0, 531]
click at [813, 264] on div "0.0 star rating Write a review Gen II Stealth Fuel Tank, 64-68 Ford Mustang Gen…" at bounding box center [905, 234] width 380 height 97
drag, startPoint x: 821, startPoint y: 270, endPoint x: 789, endPoint y: 272, distance: 31.6
click at [789, 272] on div "Part Number: 18497" at bounding box center [905, 274] width 380 height 17
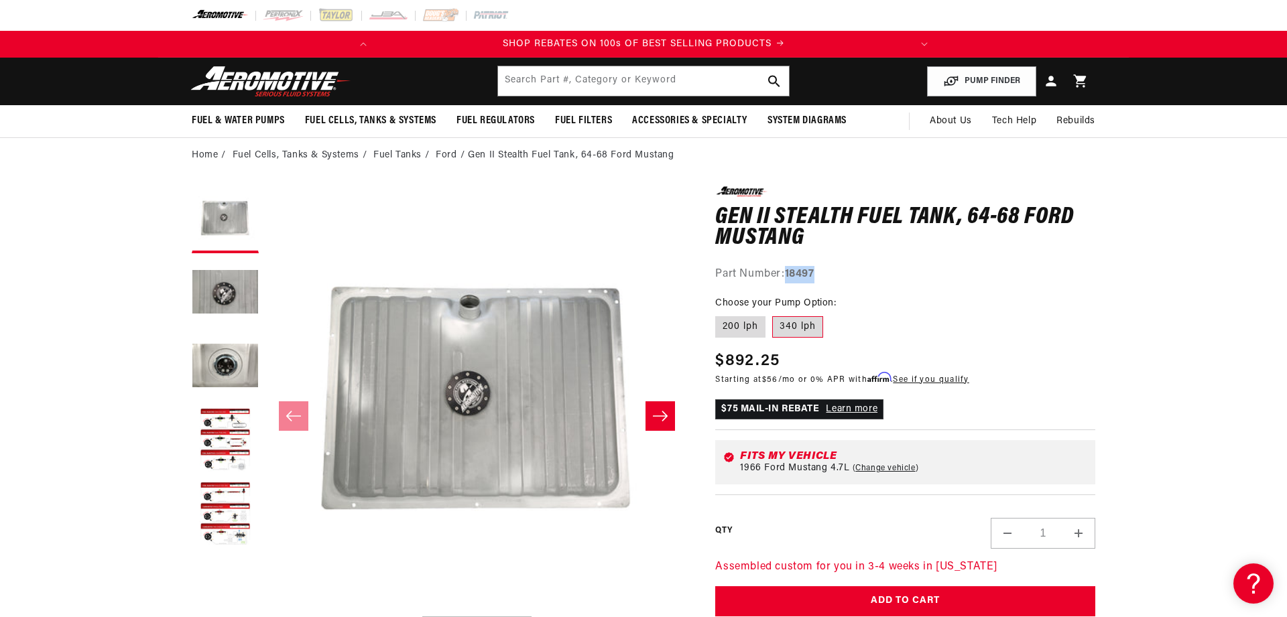
copy strong "18497"
